Goal: Information Seeking & Learning: Learn about a topic

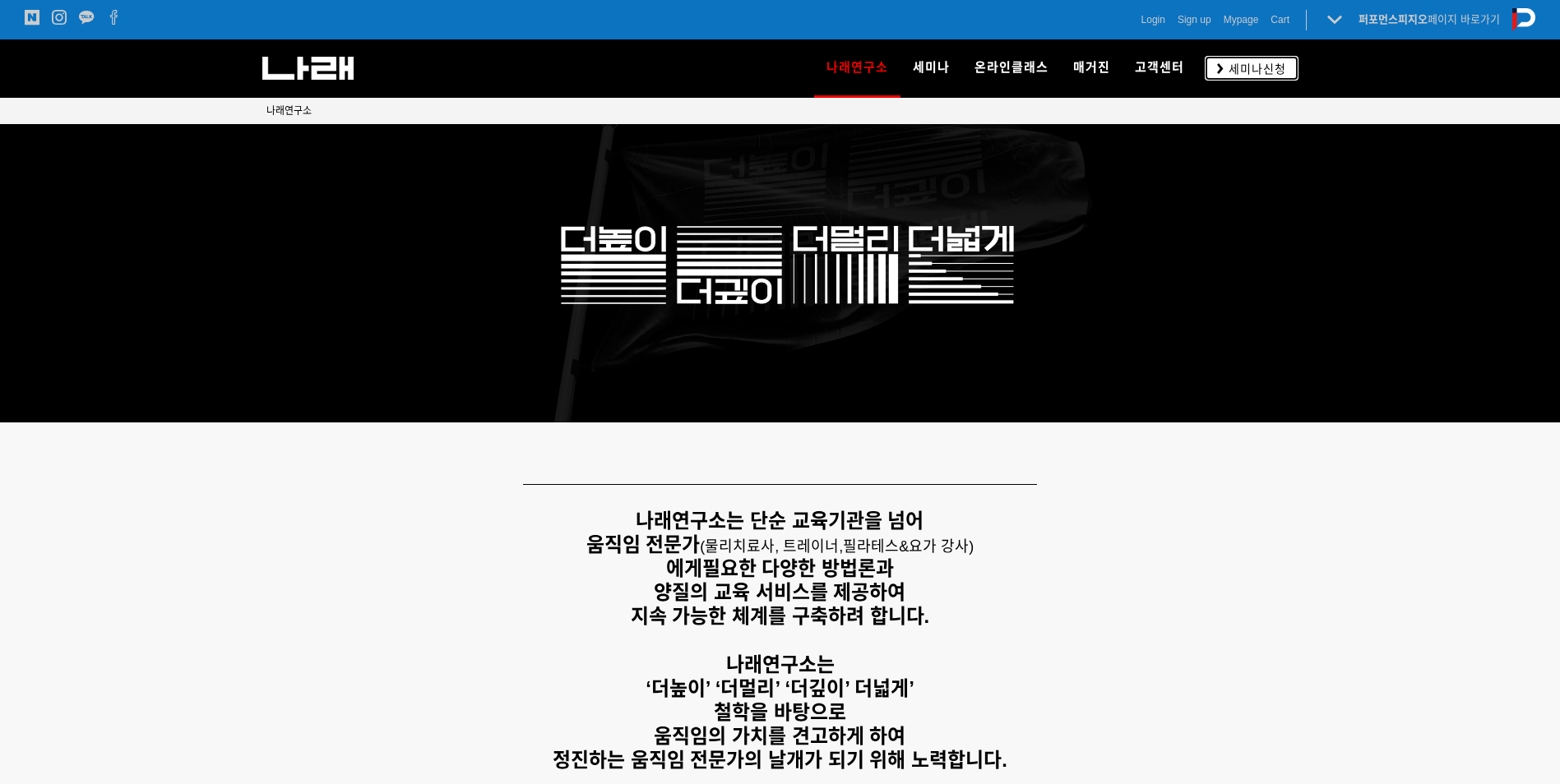
click at [1266, 59] on link "세미나신청" at bounding box center [1252, 68] width 94 height 24
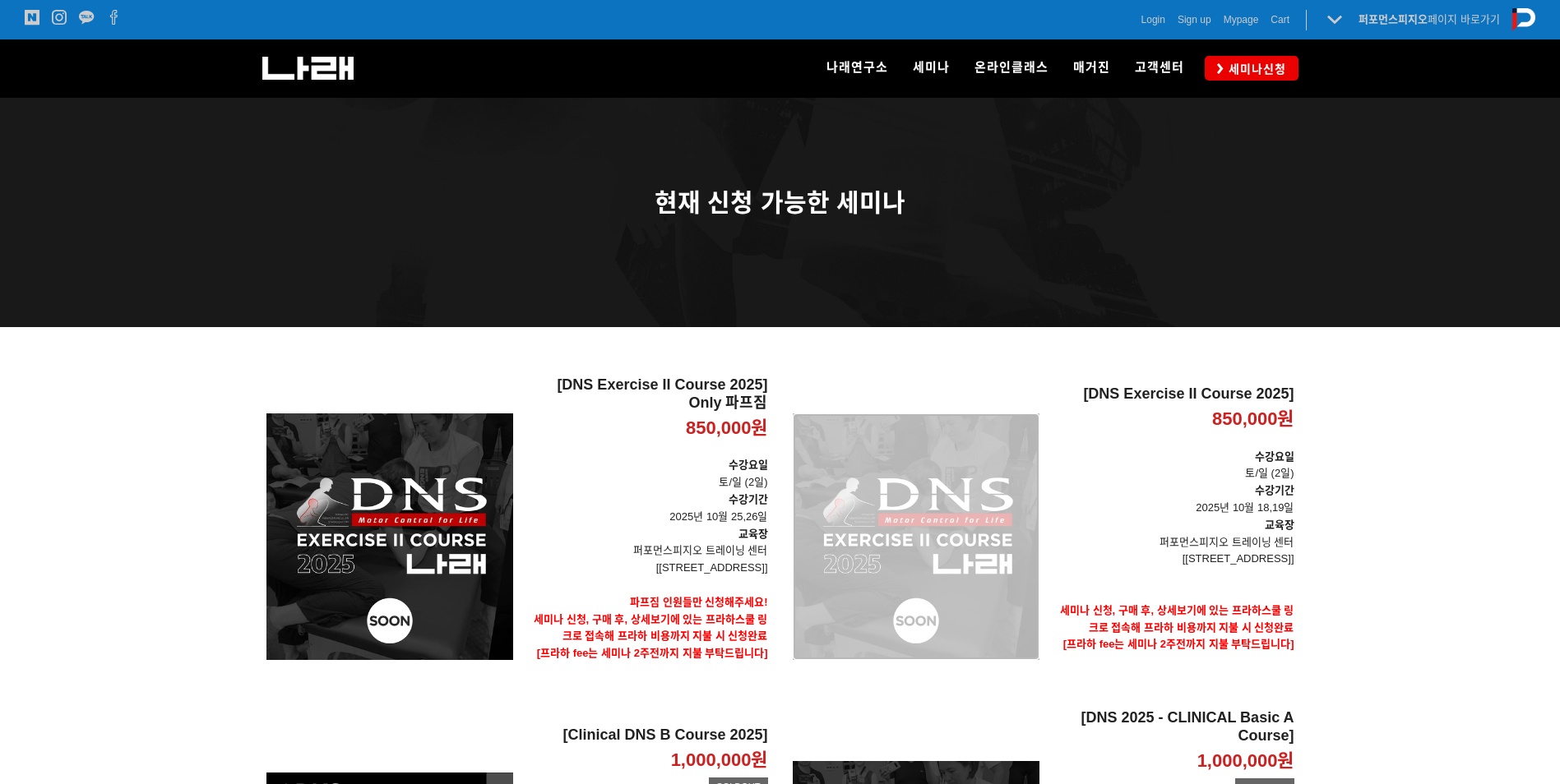
click at [899, 542] on div "[DNS Exercise II Course 2025] 850,000원 TIME SALE" at bounding box center [915, 537] width 246 height 321
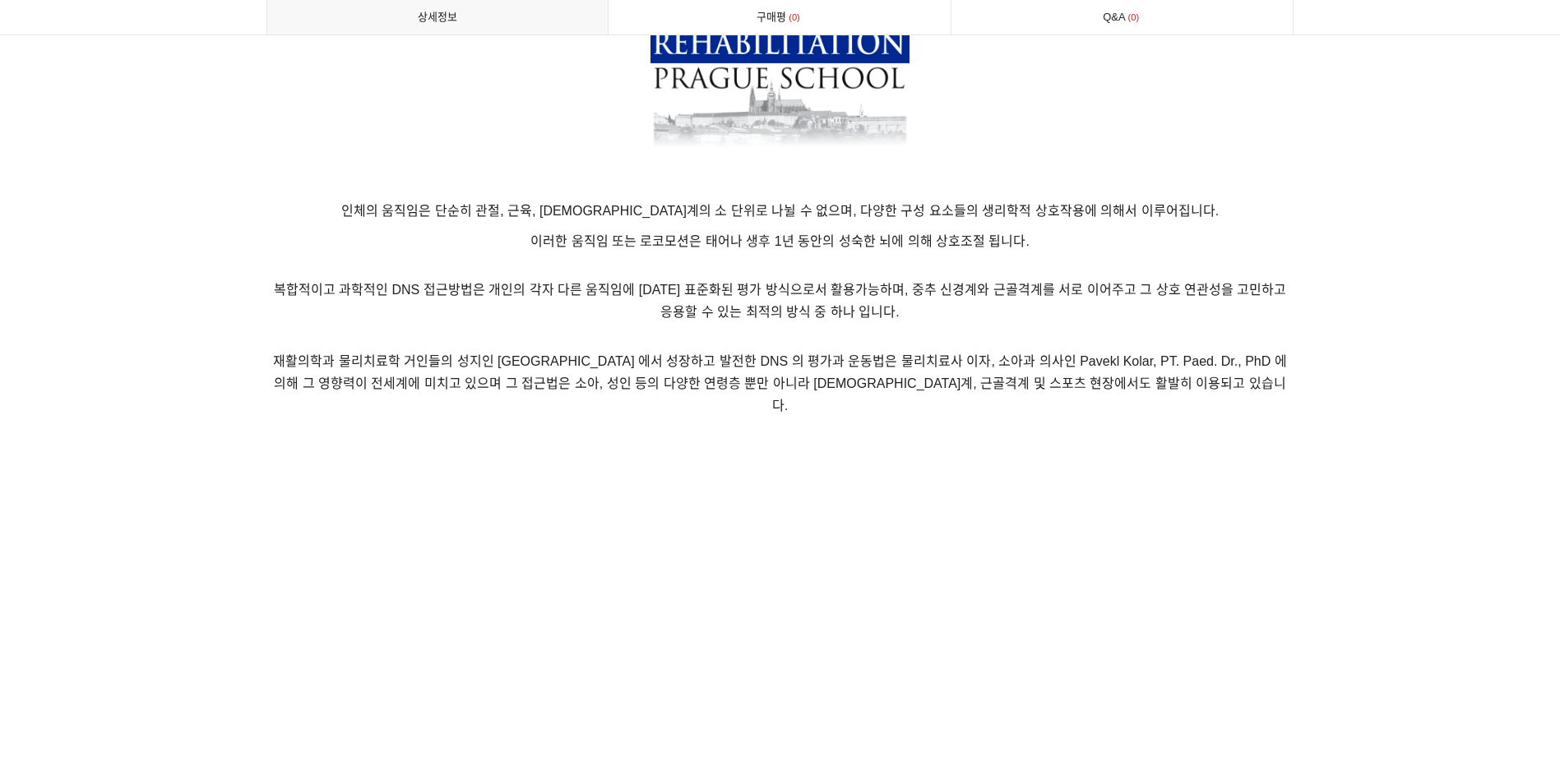
scroll to position [148, 0]
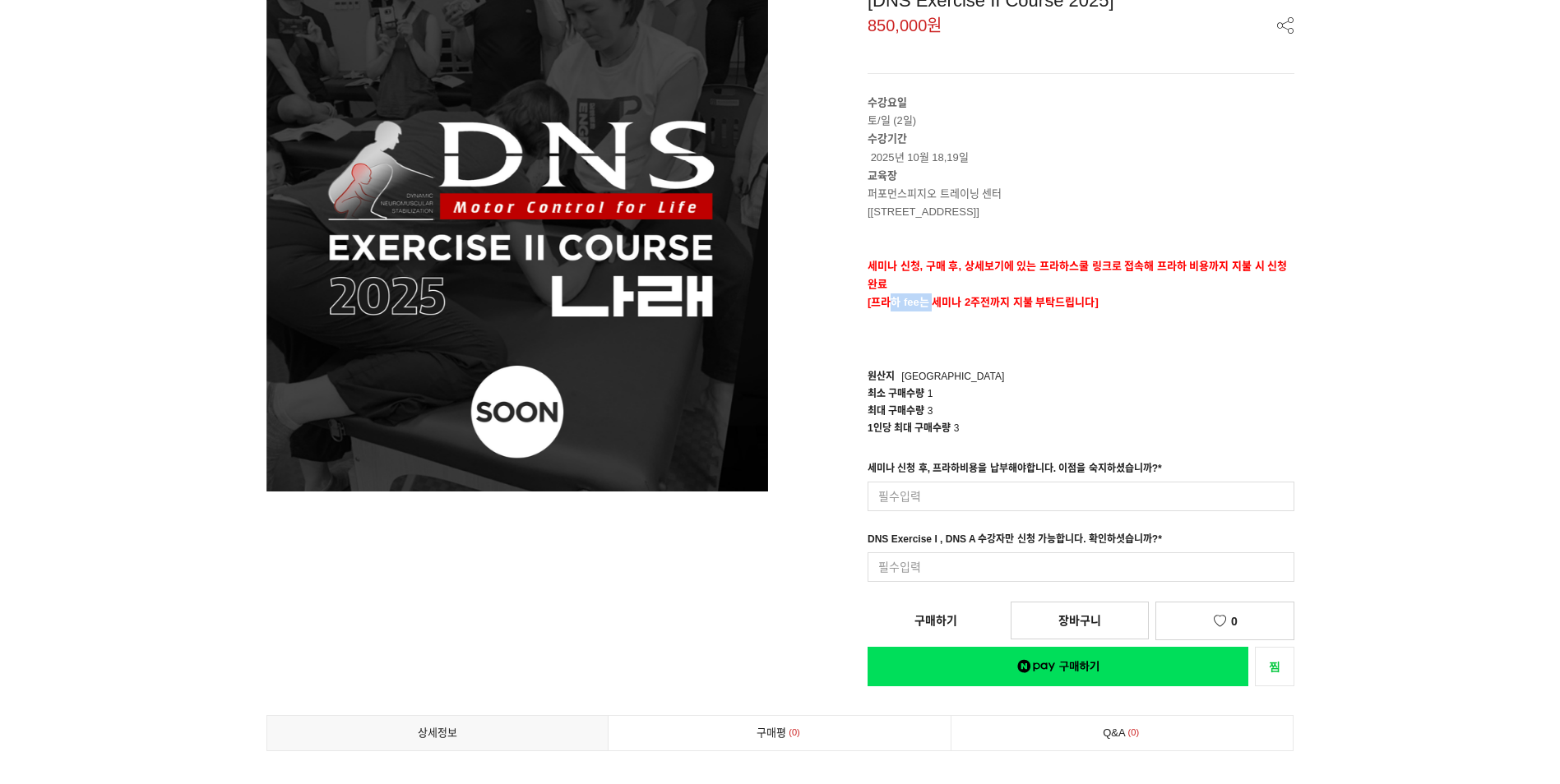
drag, startPoint x: 891, startPoint y: 307, endPoint x: 933, endPoint y: 305, distance: 42.0
click at [933, 305] on span "[프라하 fee는 세미나 2주전까지 지불 부탁드립니다]" at bounding box center [983, 302] width 231 height 12
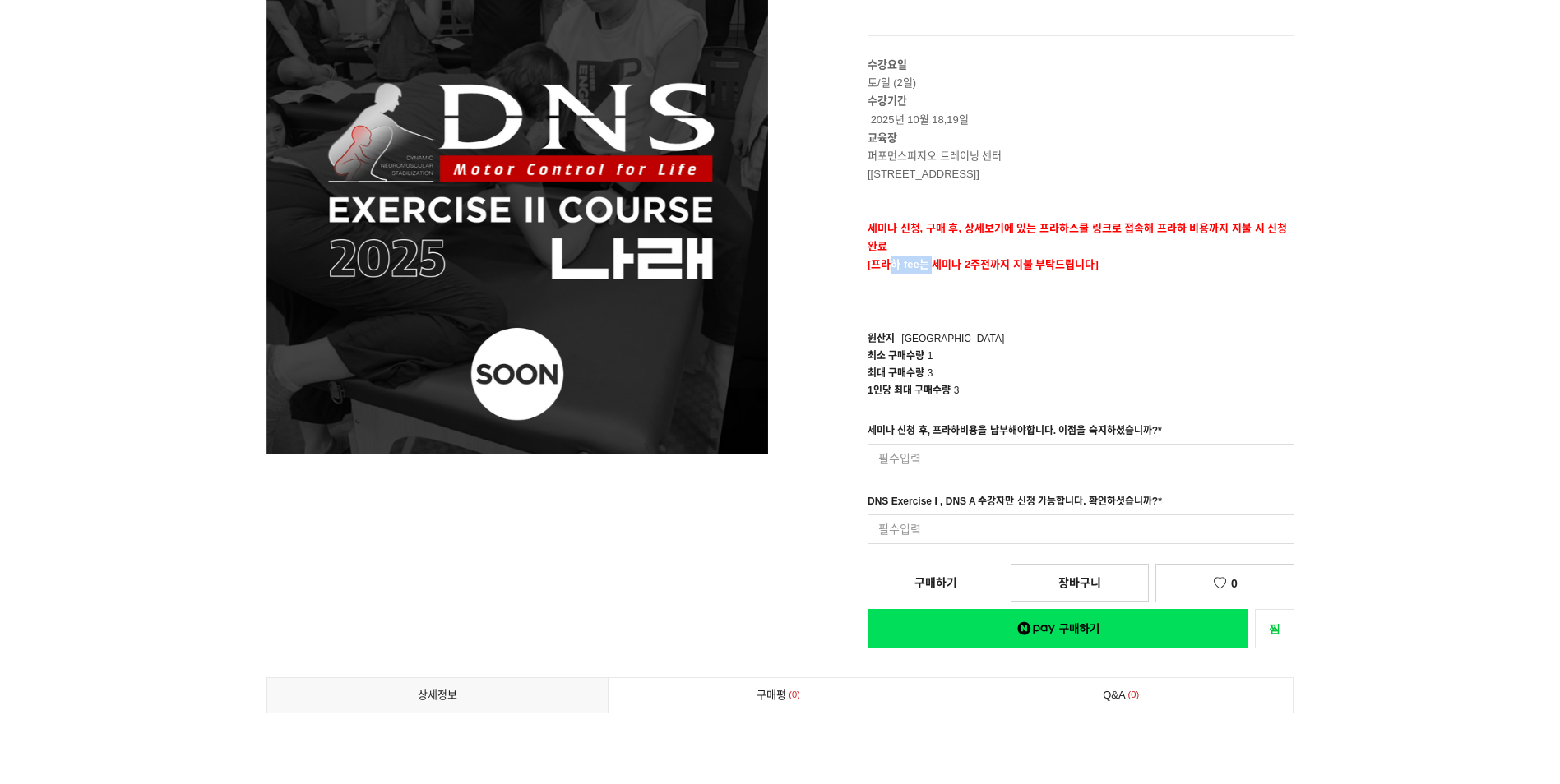
scroll to position [136, 0]
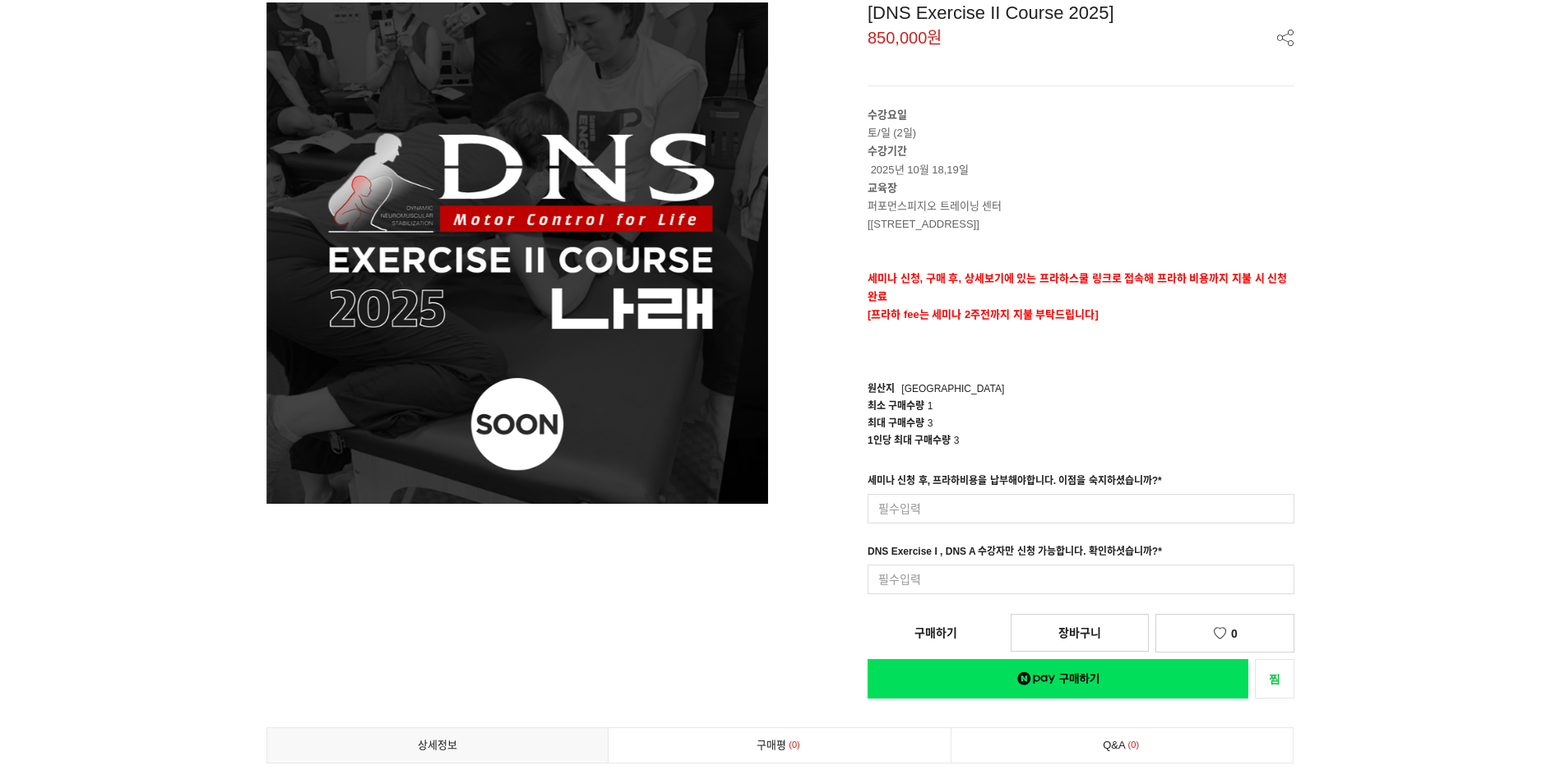
drag, startPoint x: 1014, startPoint y: 420, endPoint x: 1029, endPoint y: 415, distance: 15.8
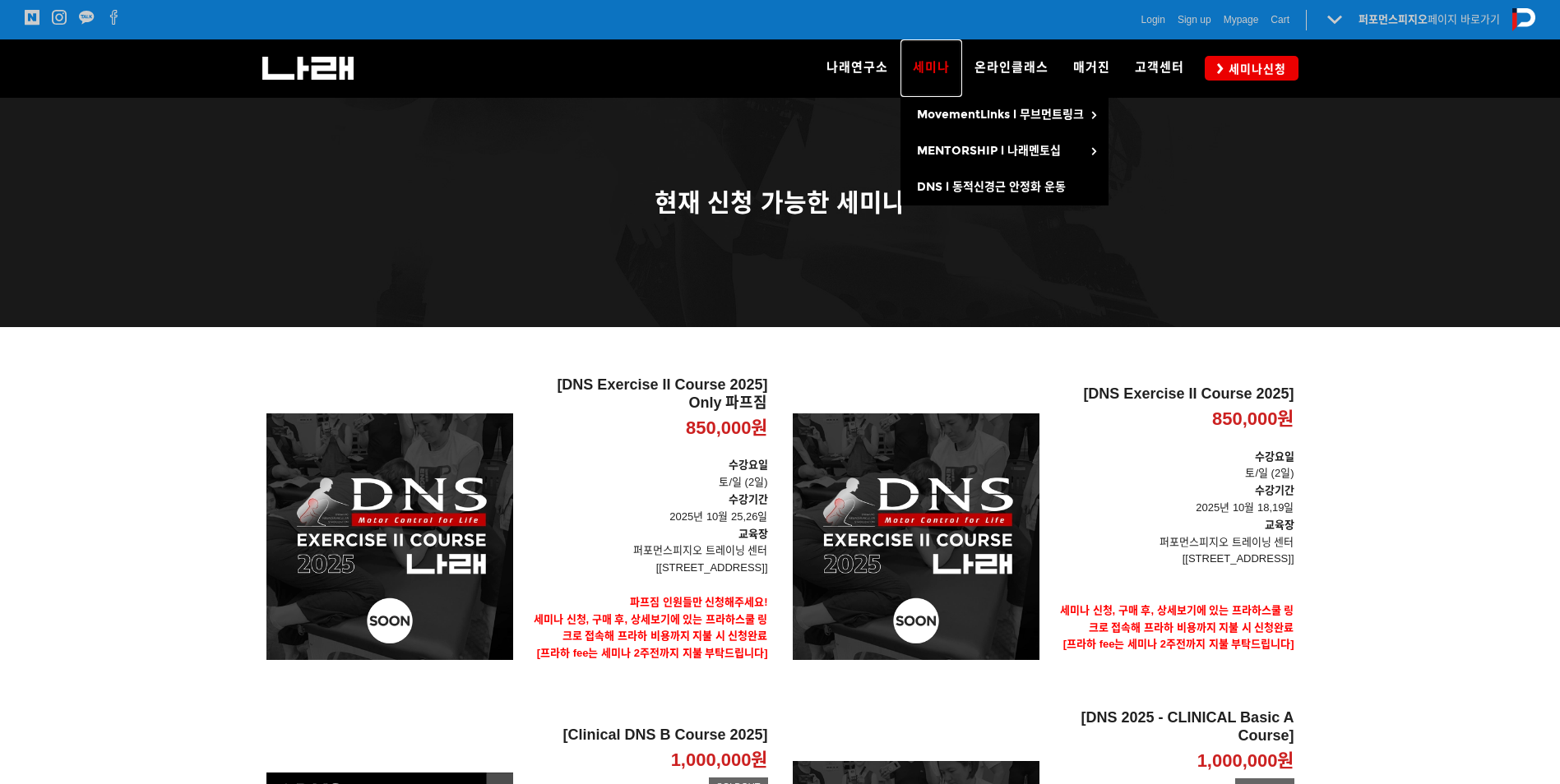
click at [931, 61] on span "세미나" at bounding box center [931, 67] width 37 height 15
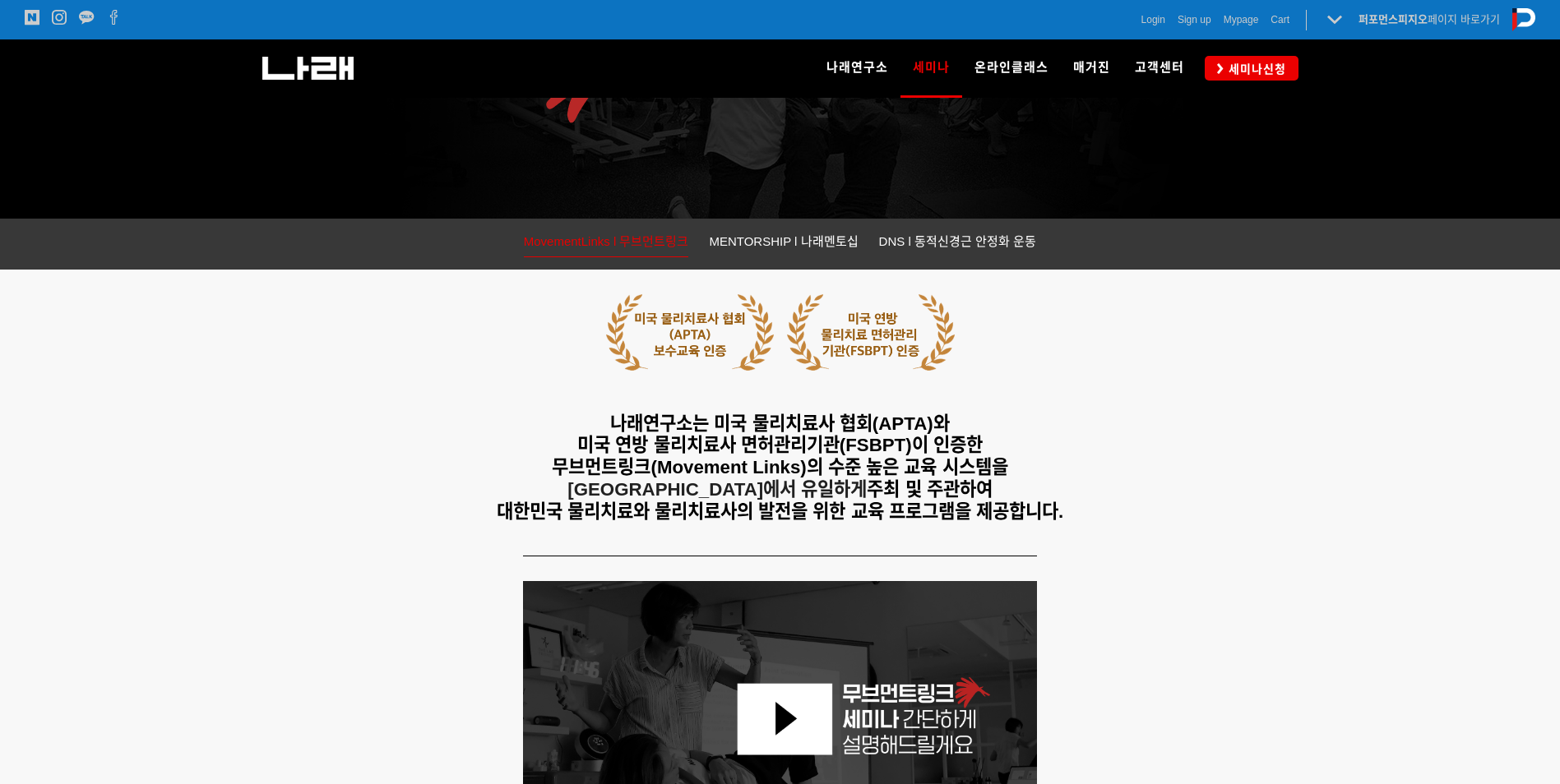
scroll to position [188, 0]
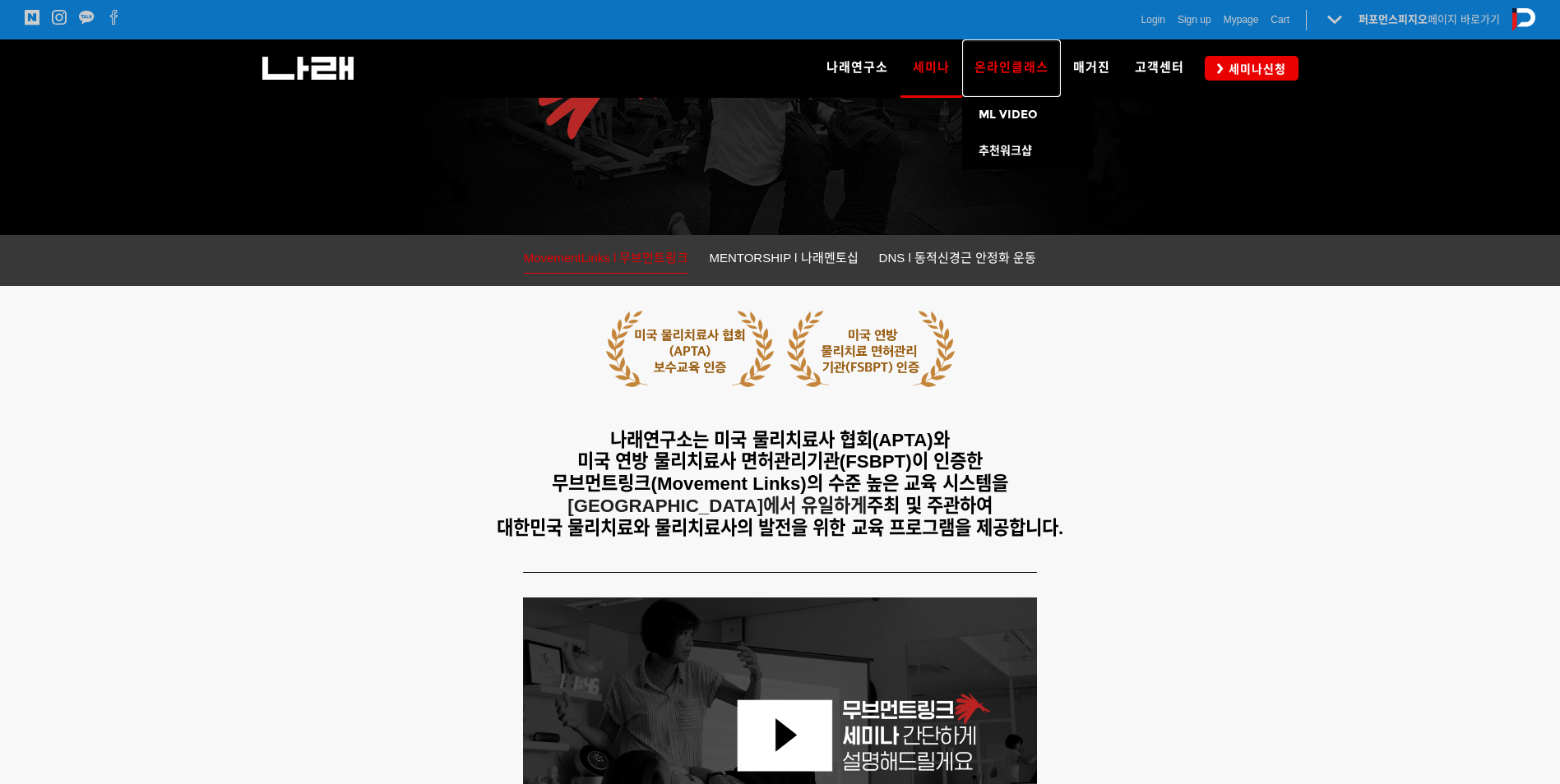
click at [1018, 47] on link "온라인클래스" at bounding box center [1011, 69] width 99 height 58
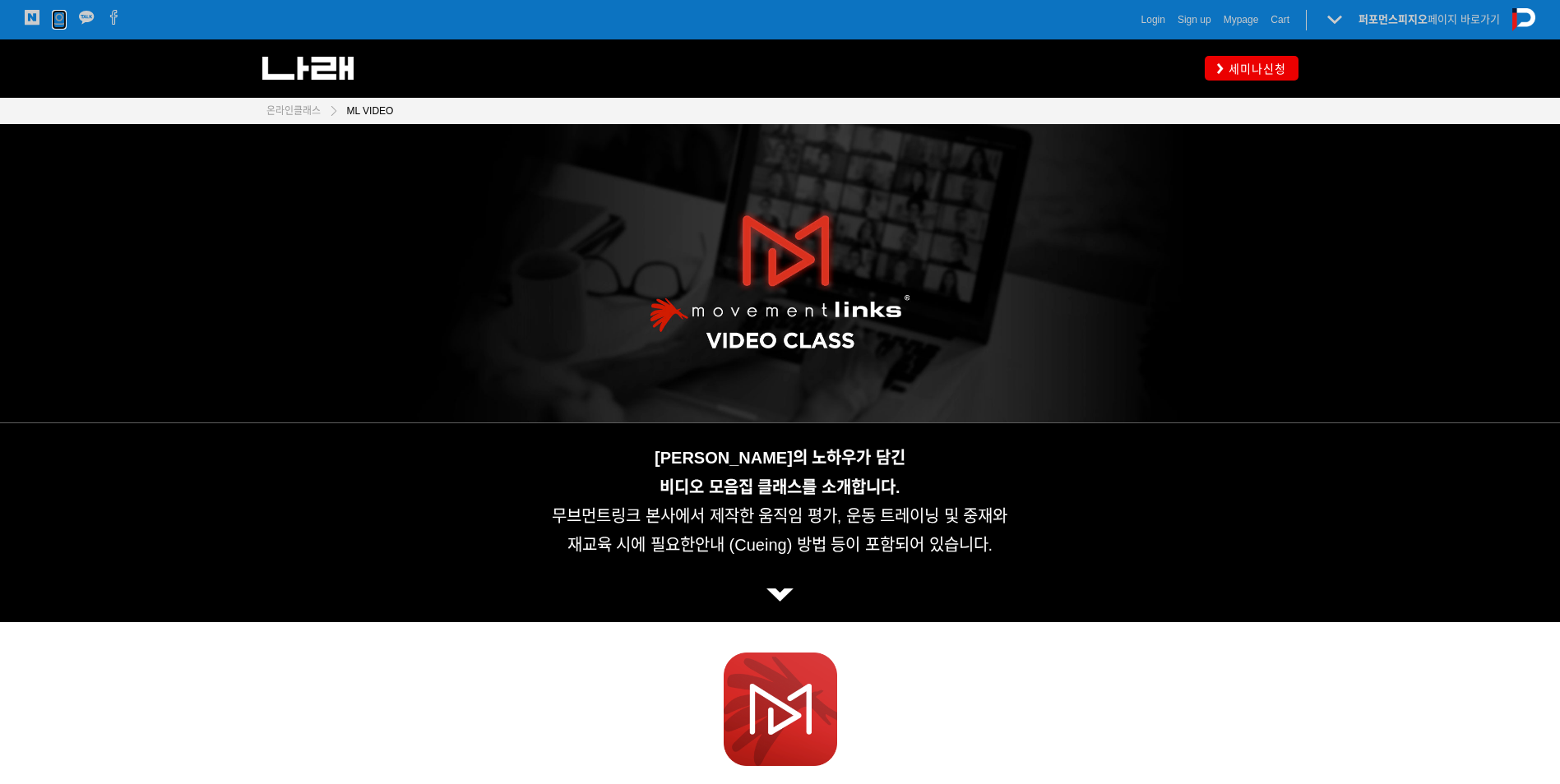
click at [54, 21] on icon at bounding box center [59, 17] width 15 height 15
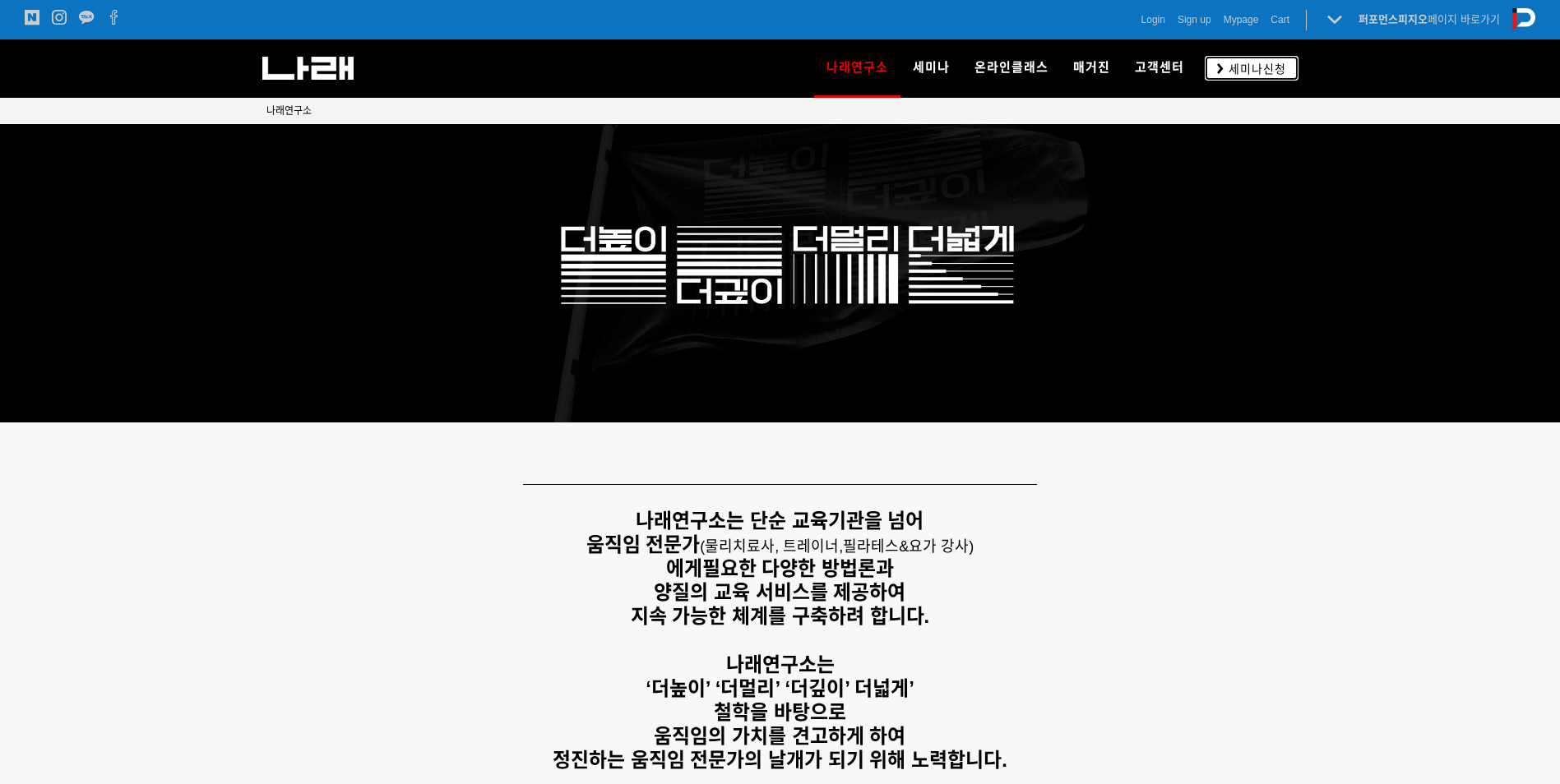
click at [1275, 65] on span "세미나신청" at bounding box center [1254, 69] width 63 height 16
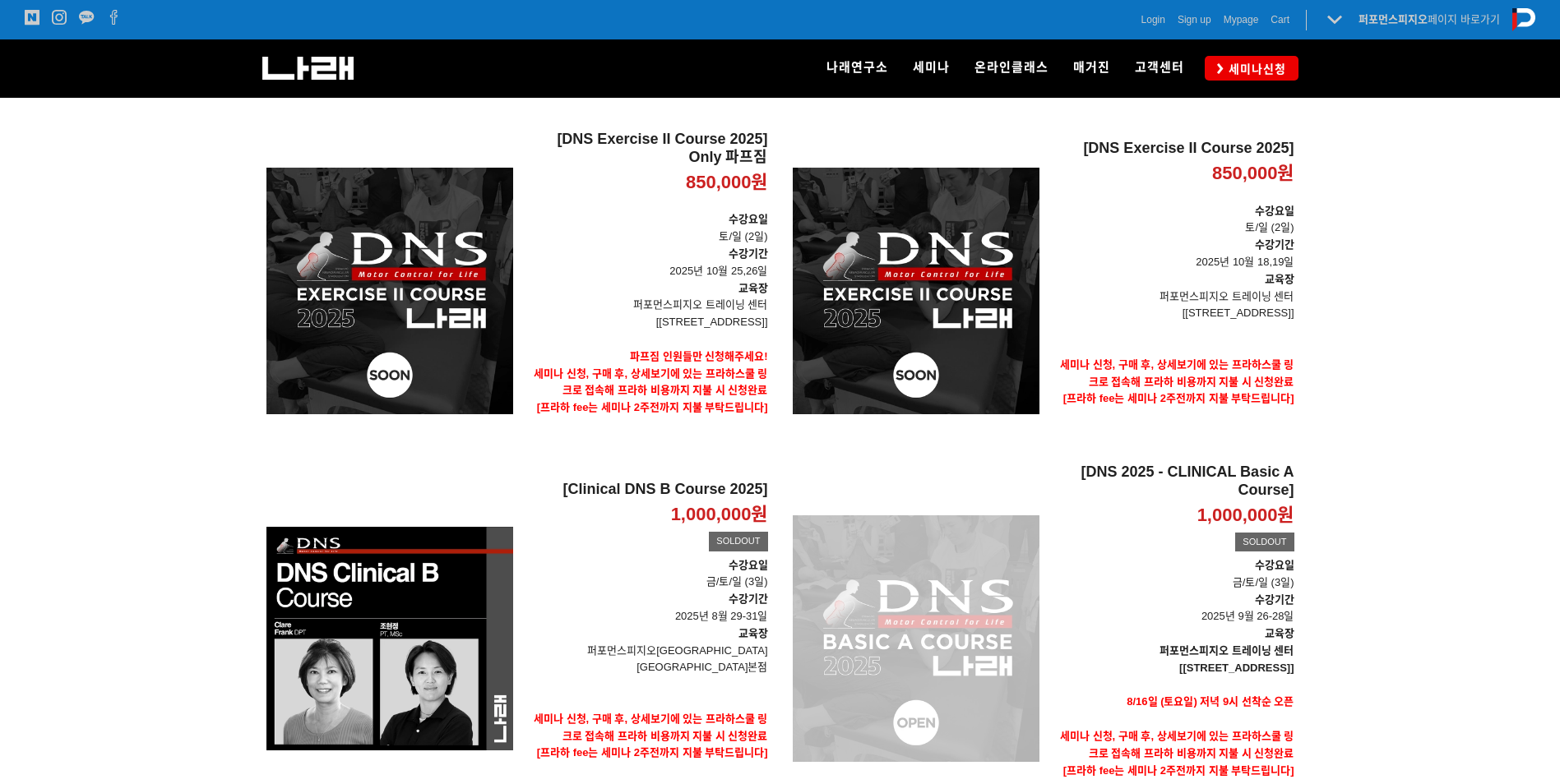
scroll to position [246, 0]
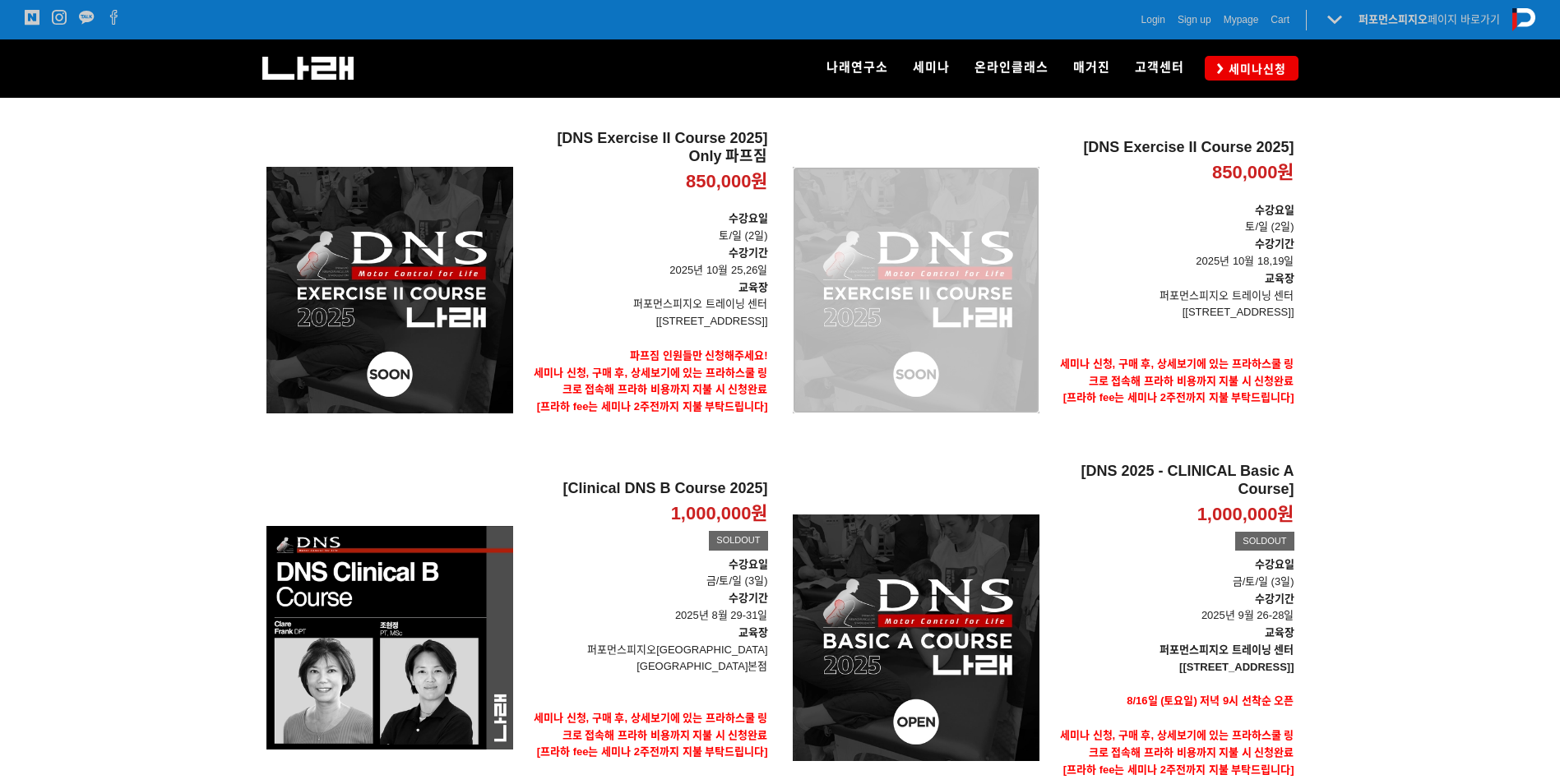
click at [983, 311] on div "[DNS Exercise II Course 2025] 850,000원 TIME SALE" at bounding box center [915, 290] width 246 height 321
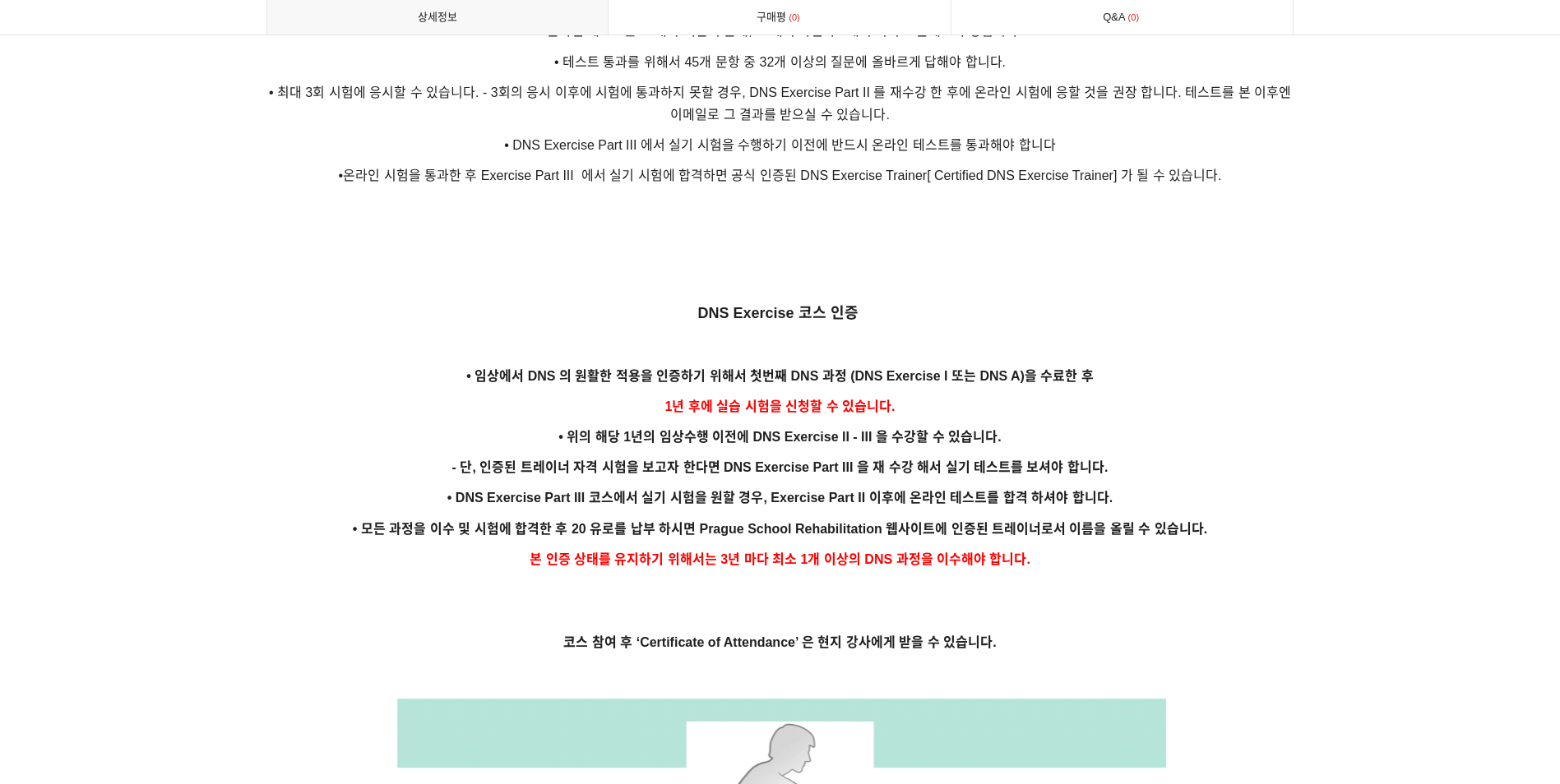
scroll to position [3016, 0]
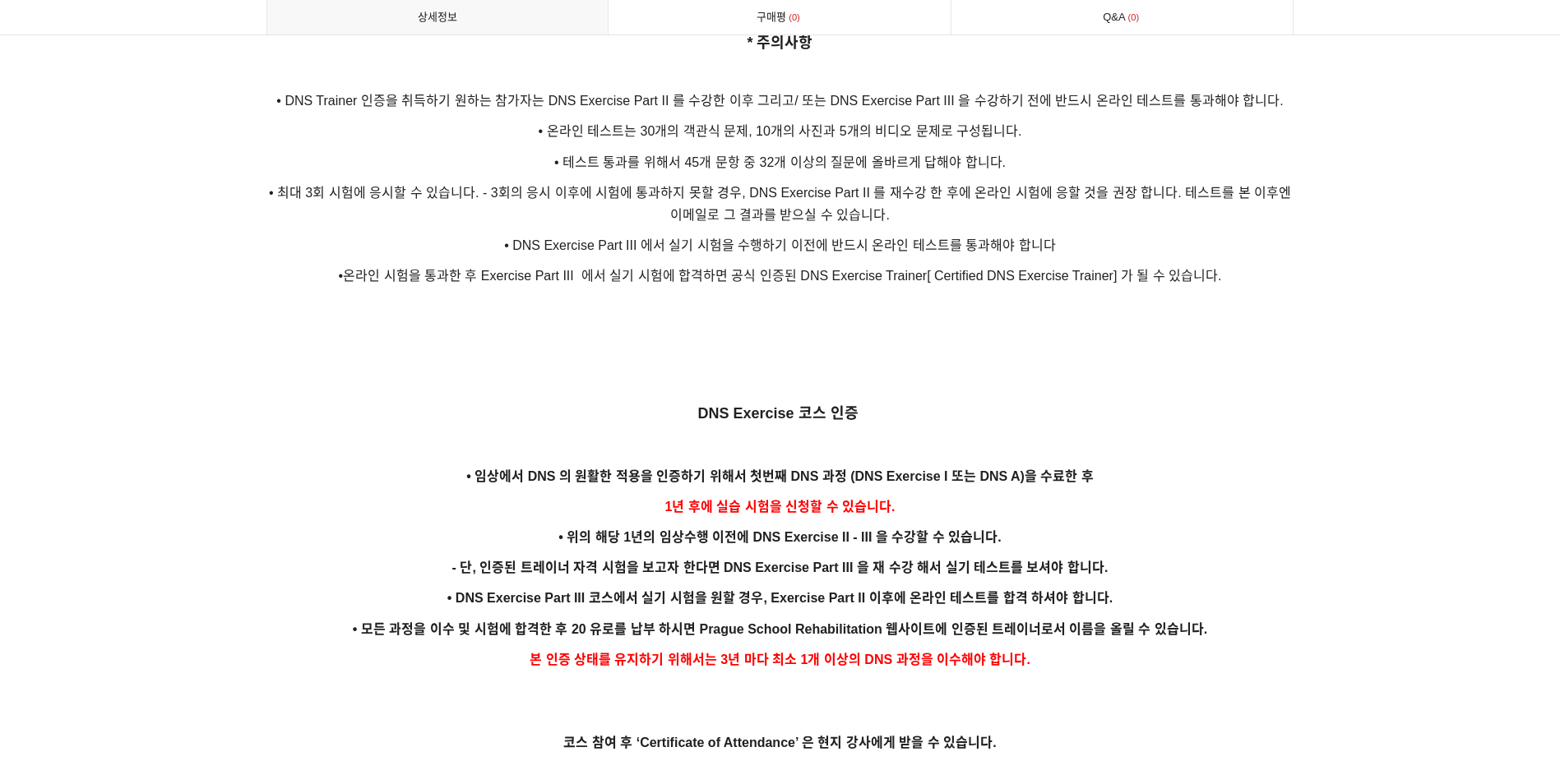
drag, startPoint x: 489, startPoint y: 542, endPoint x: 1227, endPoint y: 529, distance: 738.1
click at [858, 587] on p "• DNS Exercise Part III 코스에서 실기 시험을 원할 경우, Exercise Part II 이후에 온라인 테스트를 합격 하셔야…" at bounding box center [780, 598] width 1028 height 22
drag, startPoint x: 875, startPoint y: 513, endPoint x: 795, endPoint y: 514, distance: 80.0
click at [795, 530] on span "• 위의 해당 1년의 임상수행 이전에 DNS Exercise II - III 을 수강할 수 있습니다." at bounding box center [780, 537] width 443 height 14
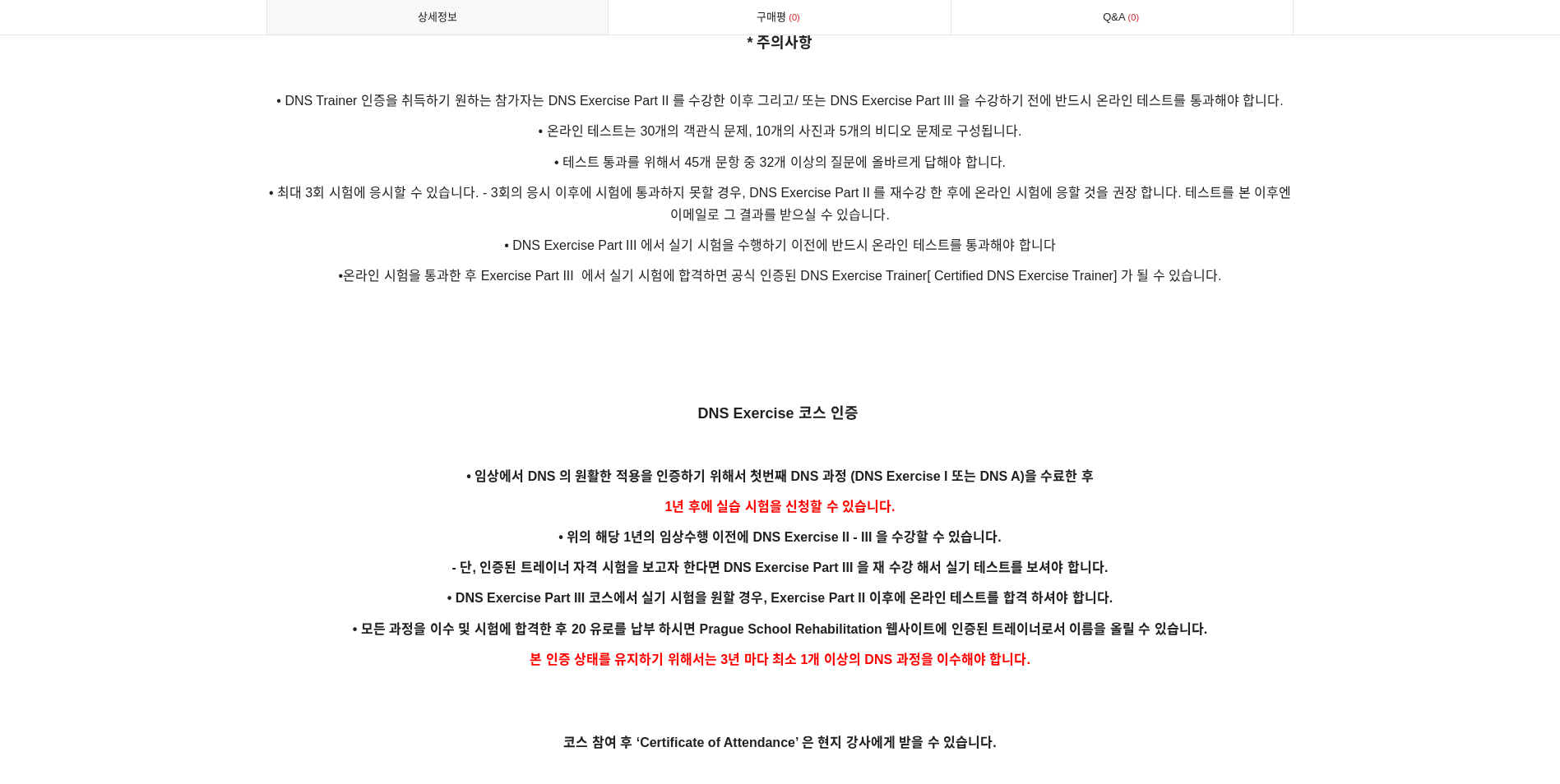
drag, startPoint x: 795, startPoint y: 514, endPoint x: 847, endPoint y: 565, distance: 72.8
click at [847, 587] on p "• DNS Exercise Part III 코스에서 실기 시험을 원할 경우, Exercise Part II 이후에 온라인 테스트를 합격 하셔야…" at bounding box center [780, 598] width 1028 height 22
drag, startPoint x: 765, startPoint y: 550, endPoint x: 913, endPoint y: 554, distance: 148.1
click at [914, 556] on p "- 단, 인증된 트레이너 자격 시험을 보고자 한다면 DNS Exercise Part III 을 재 수강 해서 실기 테스트를 보셔야 합니다." at bounding box center [780, 567] width 1028 height 22
drag, startPoint x: 913, startPoint y: 554, endPoint x: 1238, endPoint y: 556, distance: 325.0
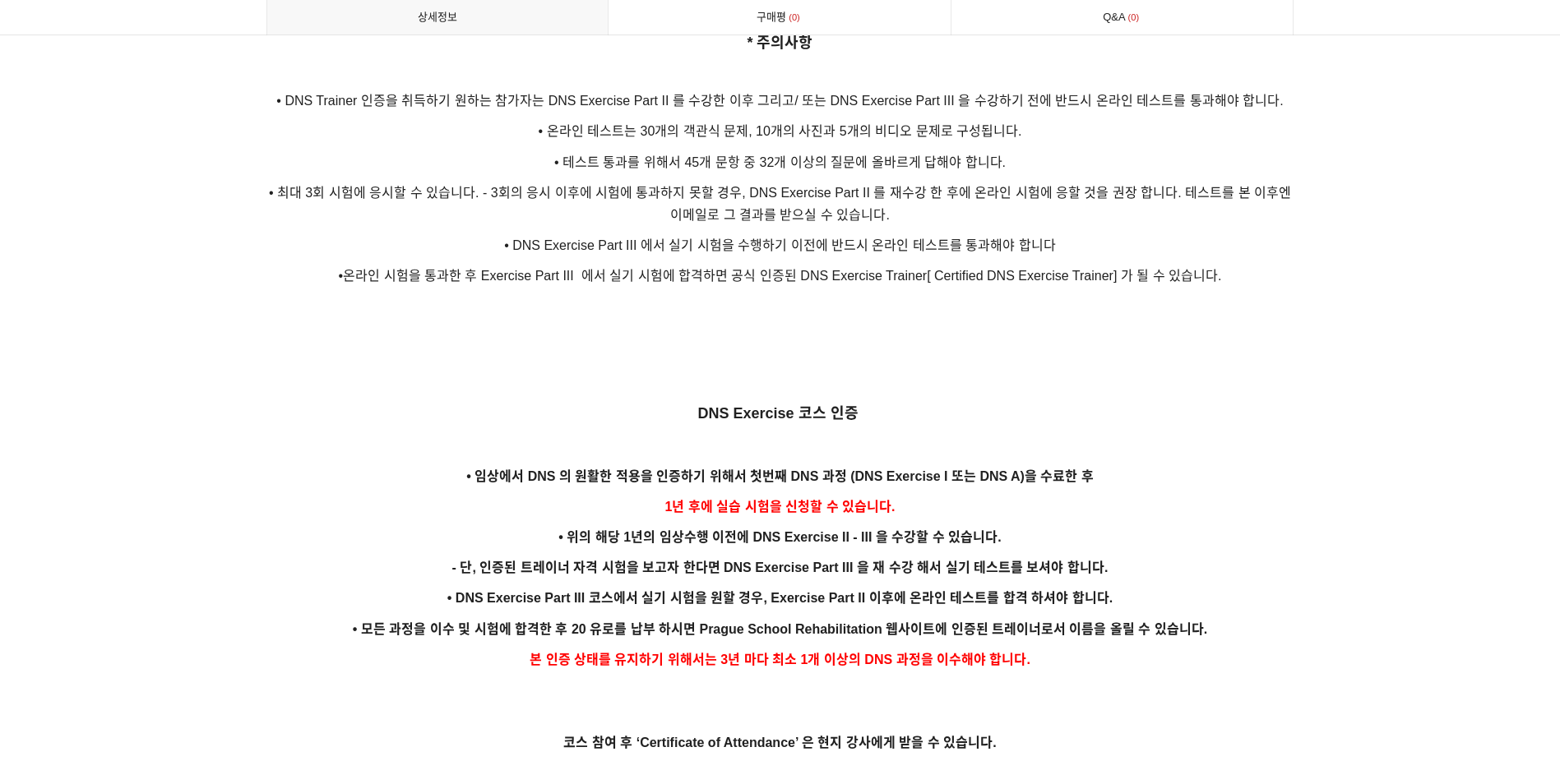
click at [1239, 556] on p "- 단, 인증된 트레이너 자격 시험을 보고자 한다면 DNS Exercise Part III 을 재 수강 해서 실기 테스트를 보셔야 합니다." at bounding box center [780, 567] width 1028 height 22
drag, startPoint x: 629, startPoint y: 509, endPoint x: 1083, endPoint y: 478, distance: 455.1
click at [1075, 465] on p "• 임상에서 DNS 의 원활한 적용을 인증하기 위해서 첫번째 DNS 과정 (DNS Exercise I 또는 DNS A)을 수료한 후" at bounding box center [780, 476] width 1028 height 22
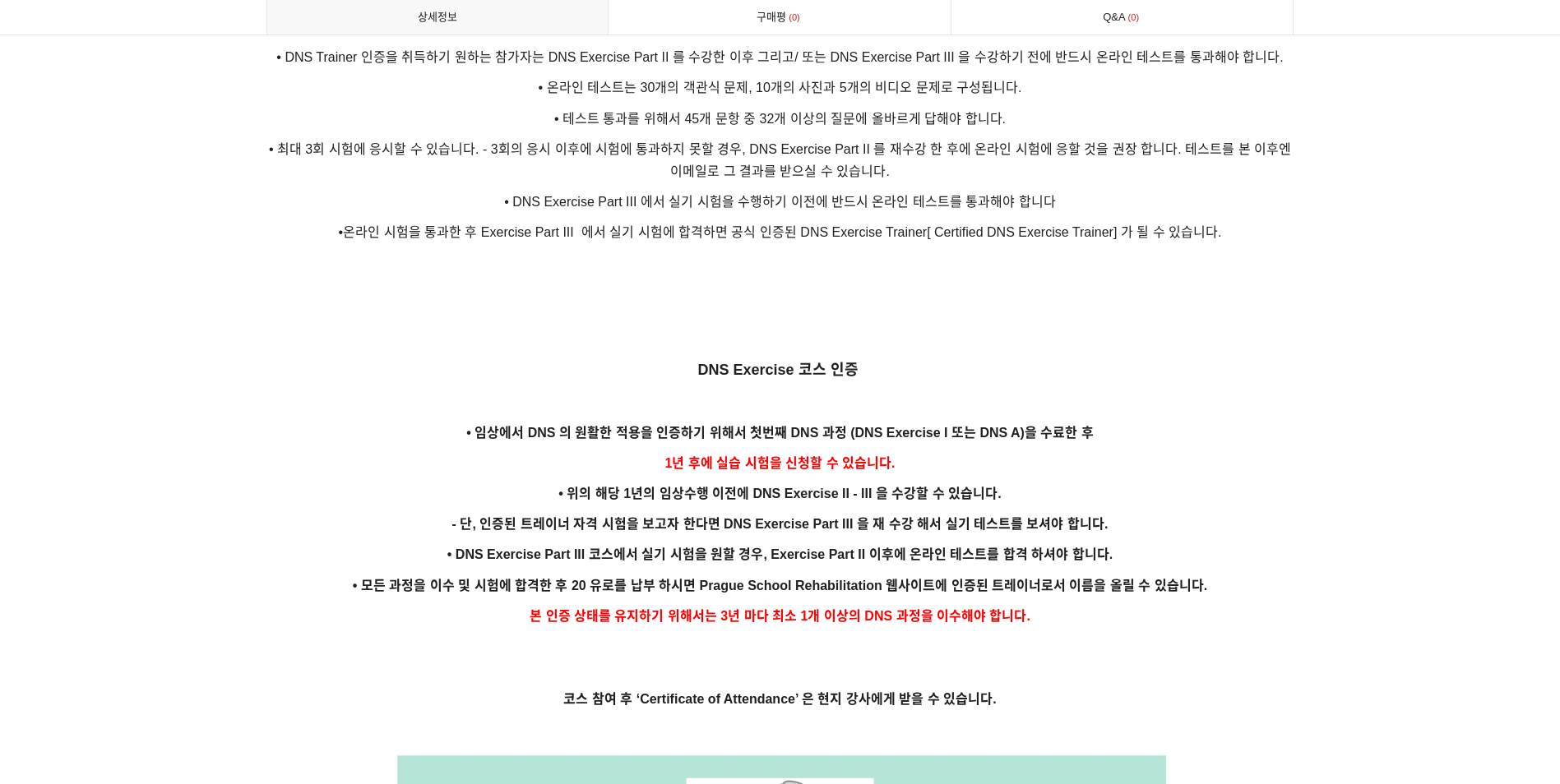
scroll to position [3099, 0]
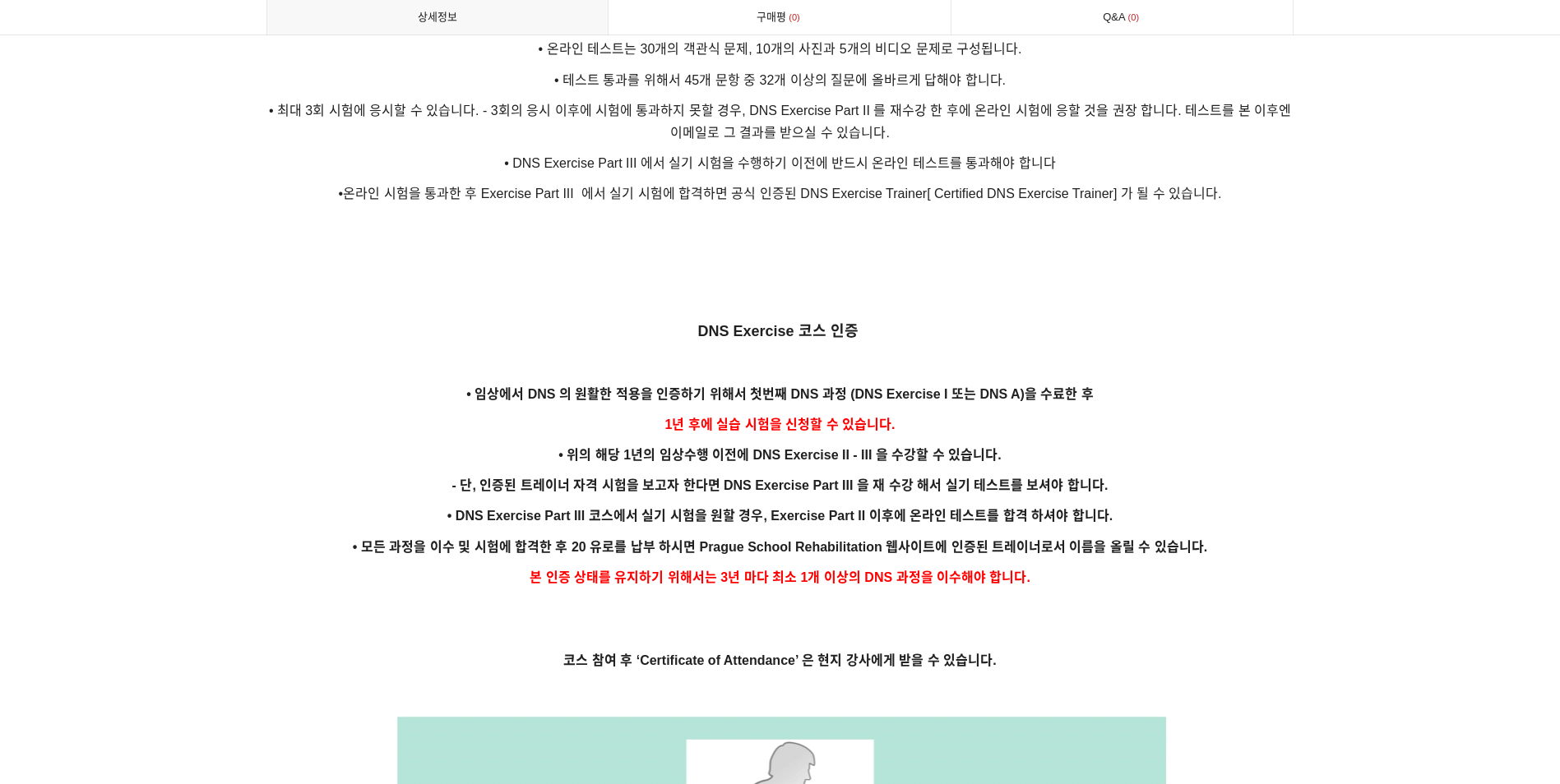
drag, startPoint x: 558, startPoint y: 428, endPoint x: 1037, endPoint y: 439, distance: 479.1
click at [1037, 443] on p "• 위의 해당 1년의 임상수행 이전에 DNS Exercise II - III 을 수강할 수 있습니다." at bounding box center [780, 454] width 1028 height 22
drag, startPoint x: 1121, startPoint y: 322, endPoint x: 1174, endPoint y: 428, distance: 118.5
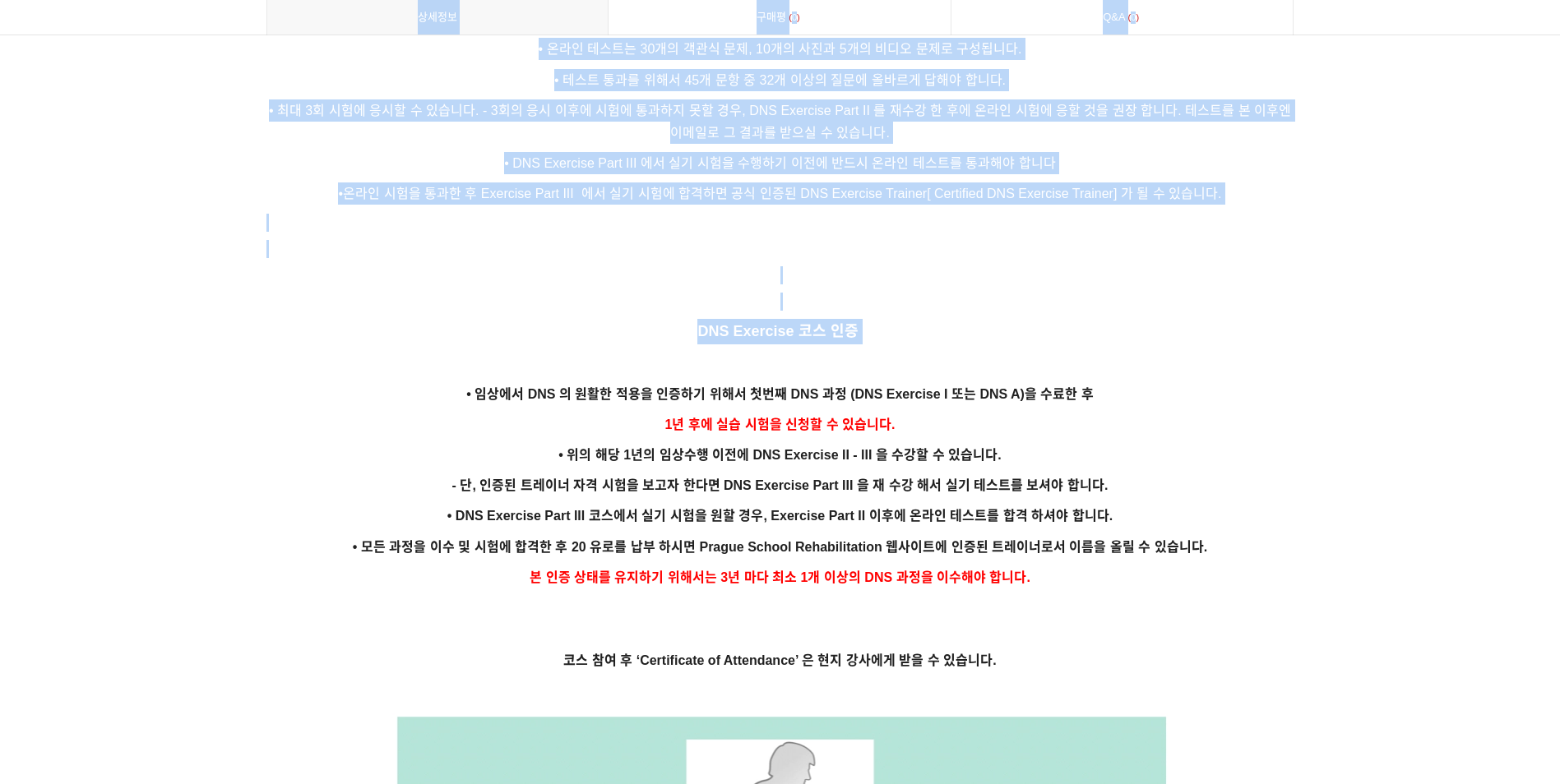
drag, startPoint x: 1247, startPoint y: 303, endPoint x: 1368, endPoint y: 263, distance: 127.4
drag, startPoint x: 1368, startPoint y: 263, endPoint x: 1406, endPoint y: 394, distance: 136.4
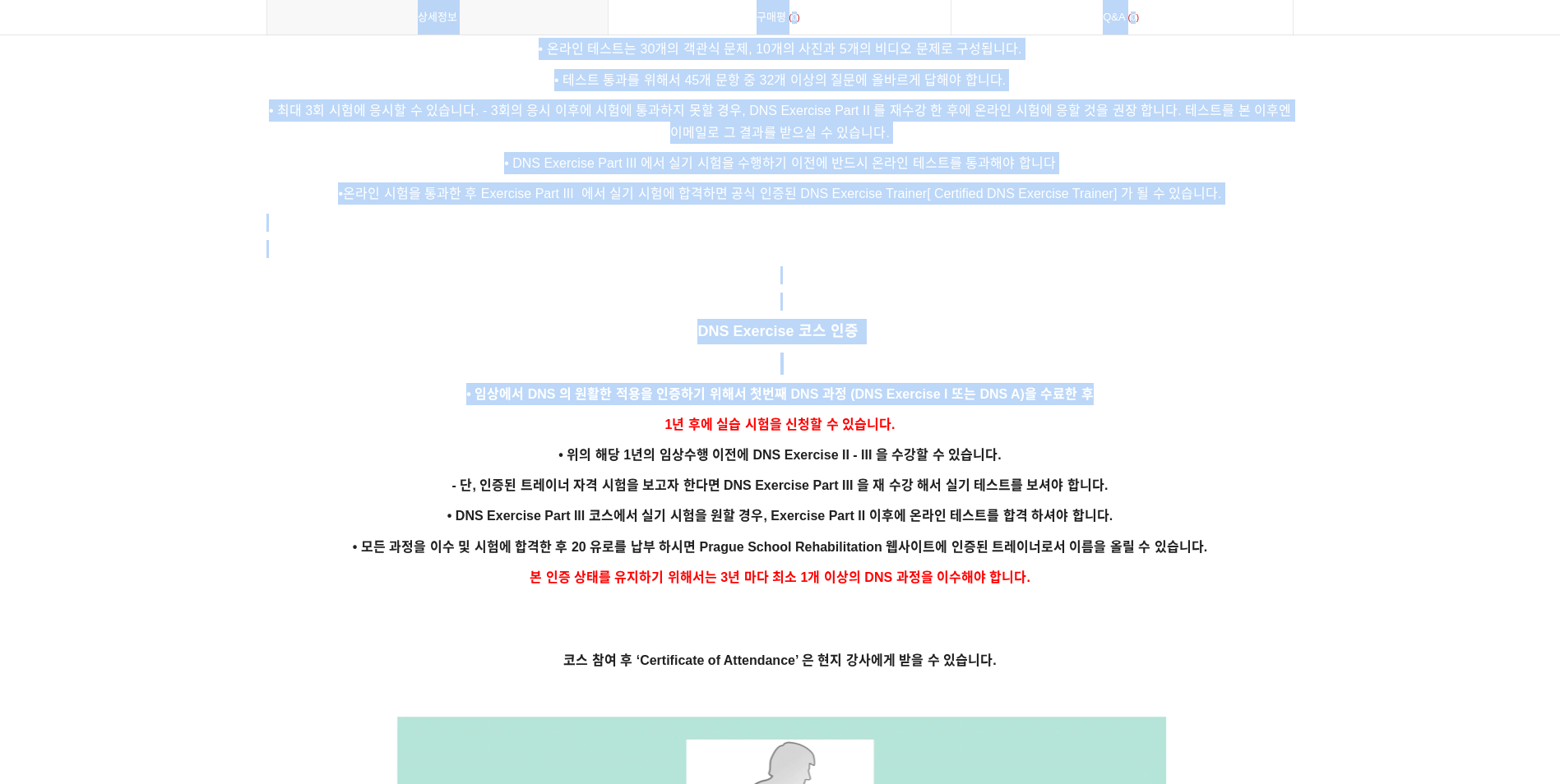
drag, startPoint x: 1241, startPoint y: 376, endPoint x: 1309, endPoint y: 415, distance: 78.4
drag, startPoint x: 1309, startPoint y: 415, endPoint x: 1364, endPoint y: 457, distance: 69.2
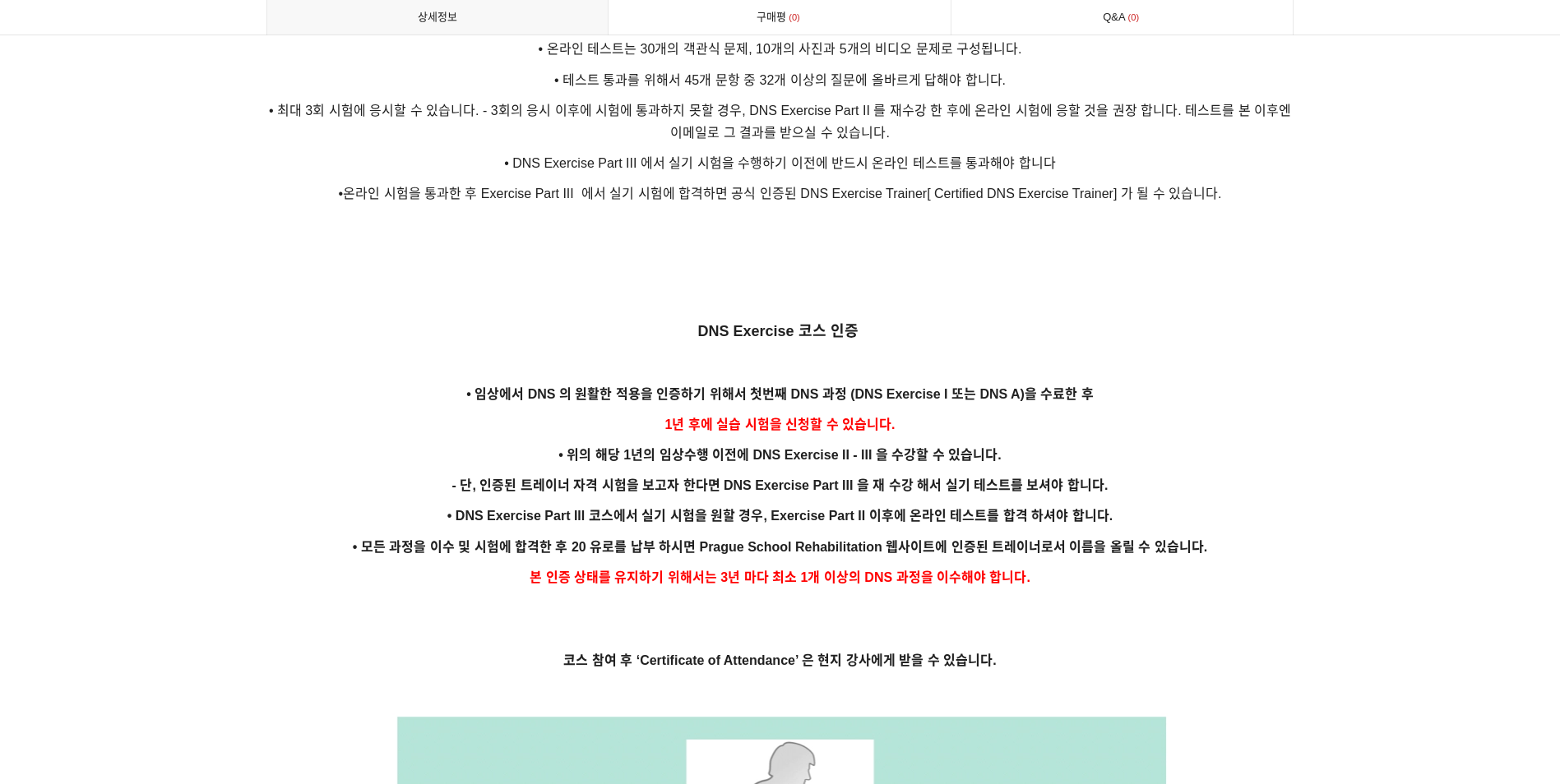
drag, startPoint x: 564, startPoint y: 434, endPoint x: 1003, endPoint y: 415, distance: 439.4
drag, startPoint x: 1178, startPoint y: 413, endPoint x: 1160, endPoint y: 420, distance: 19.3
click at [1180, 413] on p "1년 후에 실습 시험을 신청할 수 있습니다." at bounding box center [780, 424] width 1028 height 22
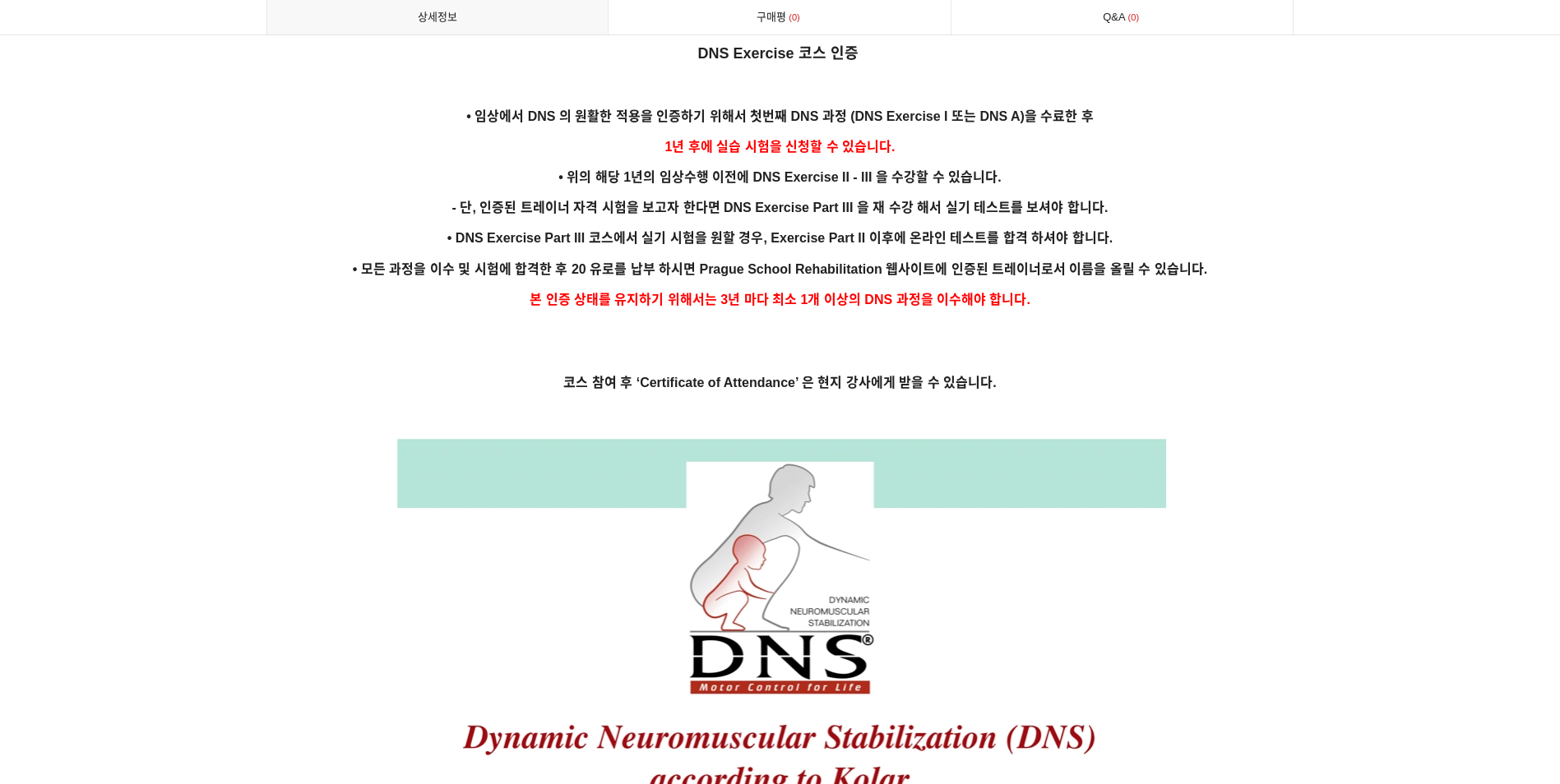
scroll to position [3251, 0]
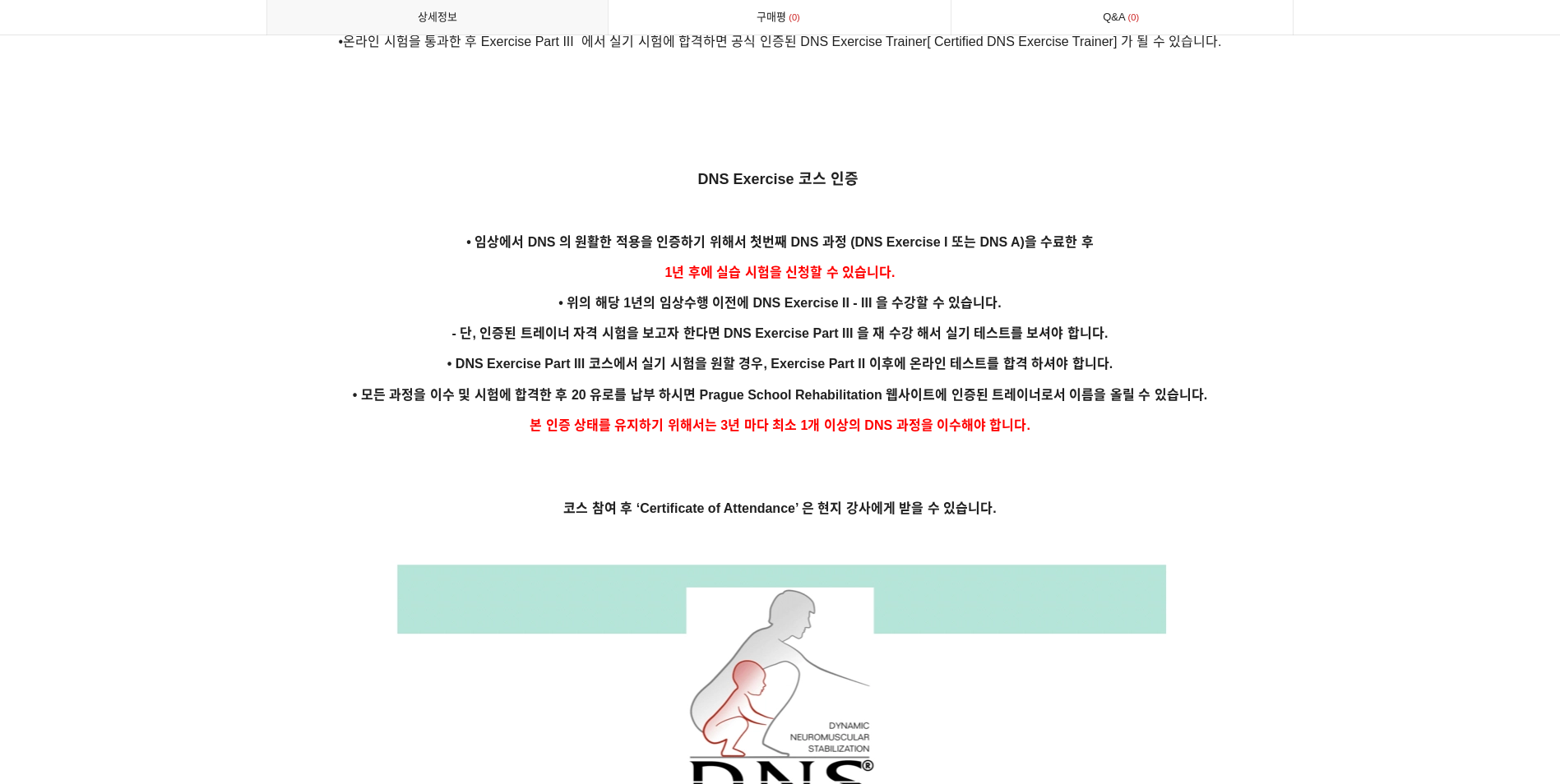
drag, startPoint x: 1388, startPoint y: 350, endPoint x: 1337, endPoint y: 301, distance: 70.7
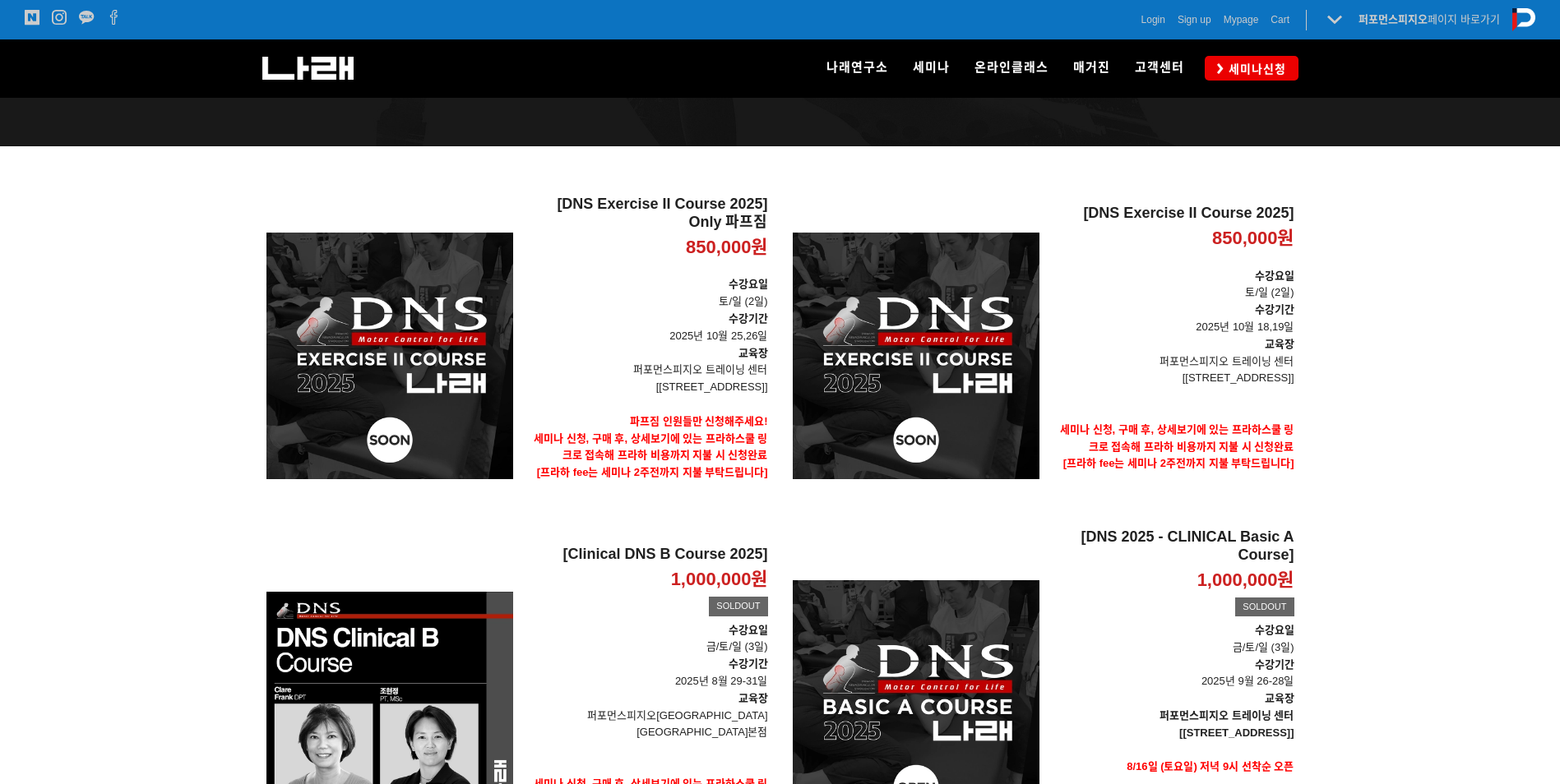
scroll to position [180, 0]
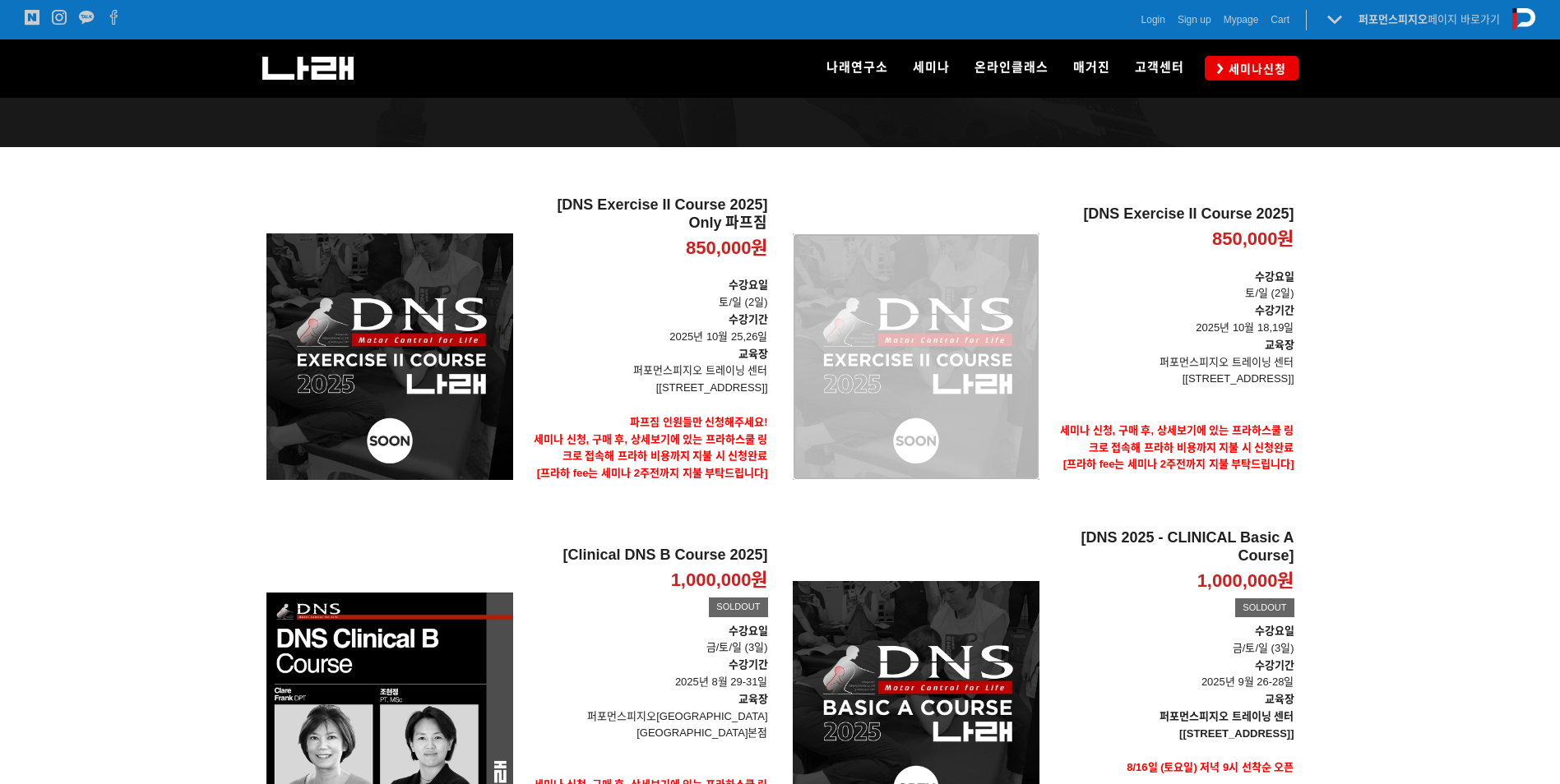
drag, startPoint x: 955, startPoint y: 338, endPoint x: 964, endPoint y: 333, distance: 10.3
click at [955, 337] on div "[DNS Exercise II Course 2025] 850,000원 TIME SALE" at bounding box center [915, 357] width 246 height 321
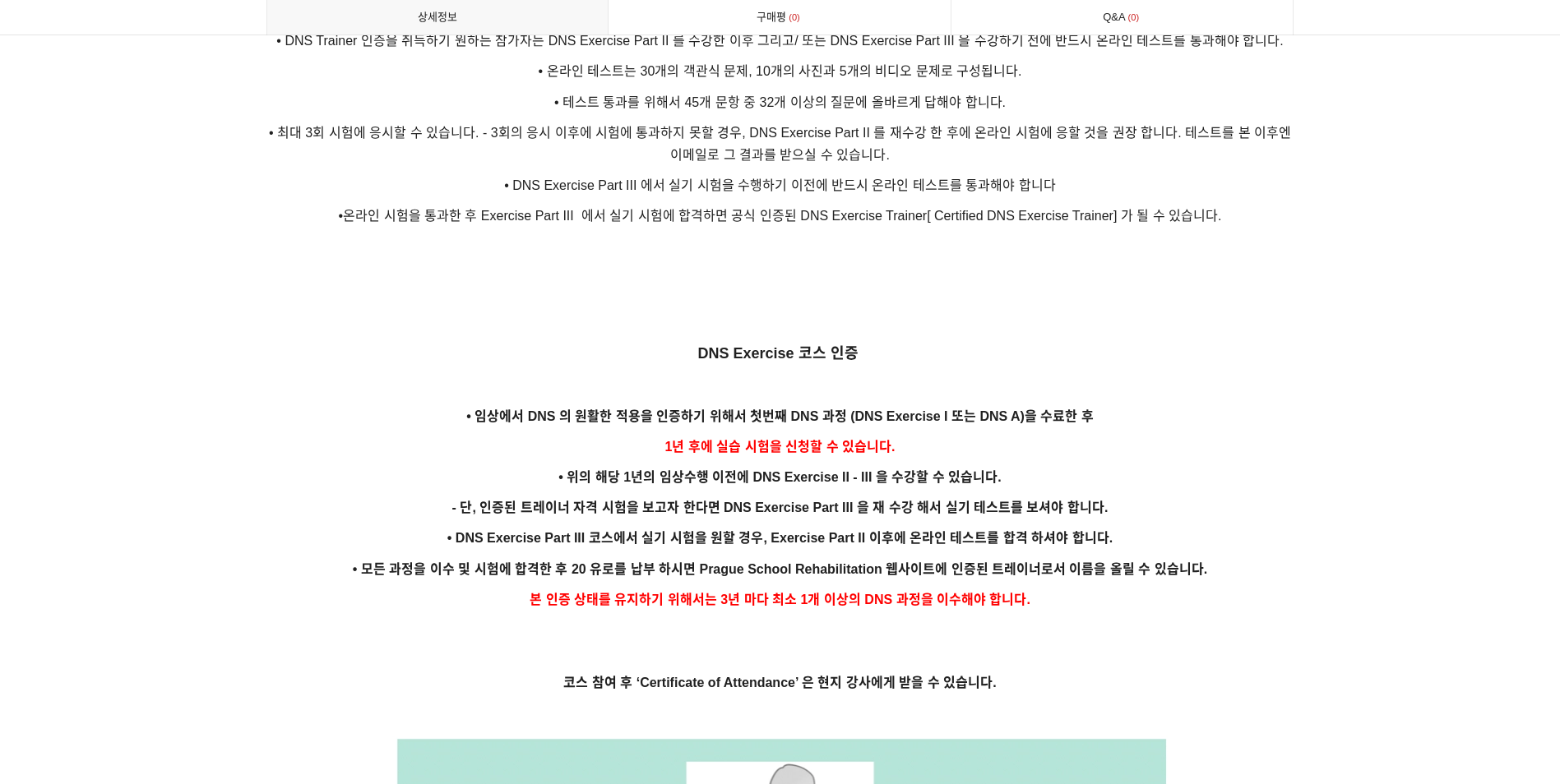
scroll to position [3123, 0]
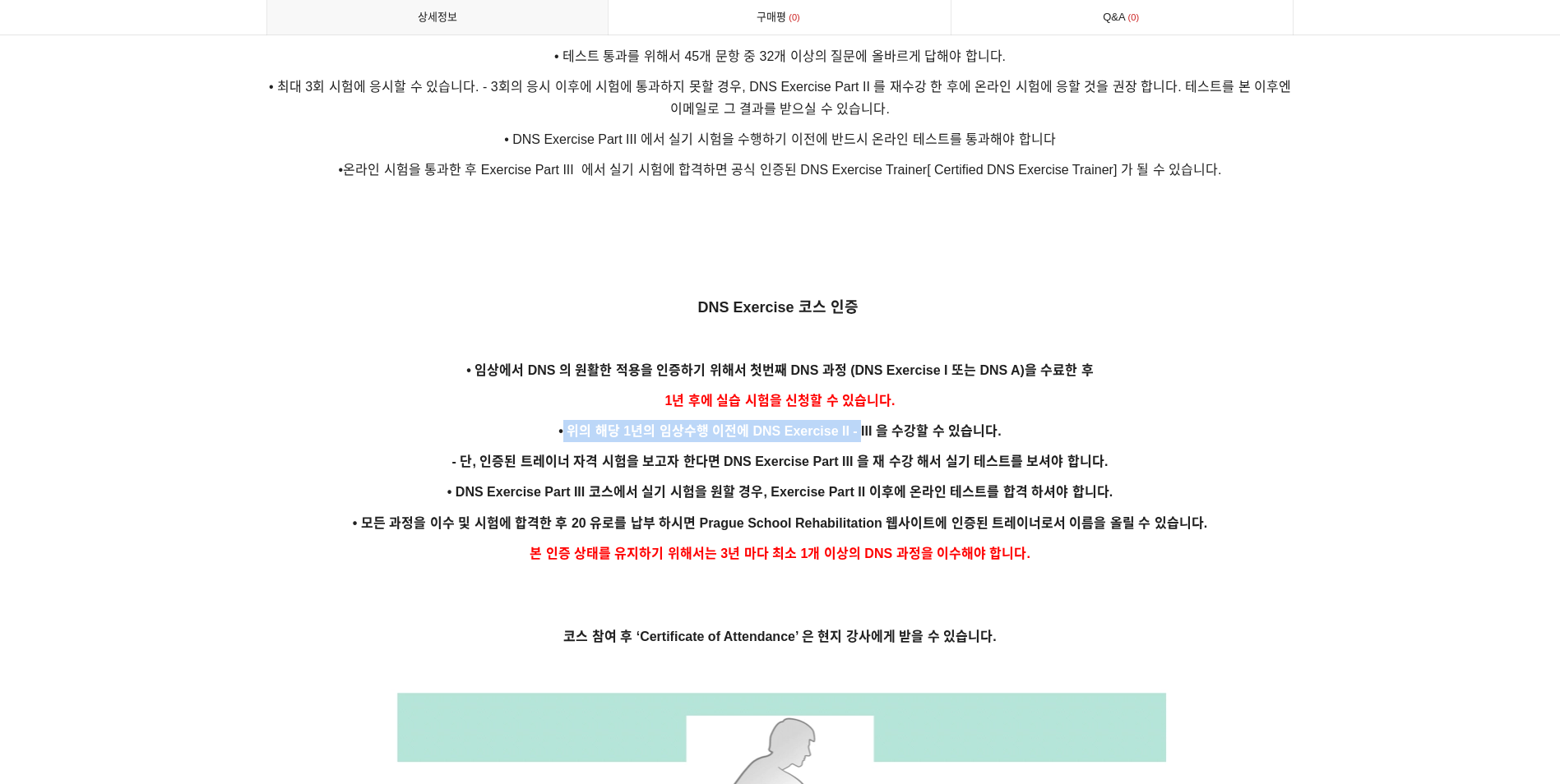
drag, startPoint x: 569, startPoint y: 395, endPoint x: 857, endPoint y: 412, distance: 288.5
drag, startPoint x: 856, startPoint y: 412, endPoint x: 702, endPoint y: 388, distance: 155.9
drag, startPoint x: 698, startPoint y: 378, endPoint x: 846, endPoint y: 367, distance: 148.4
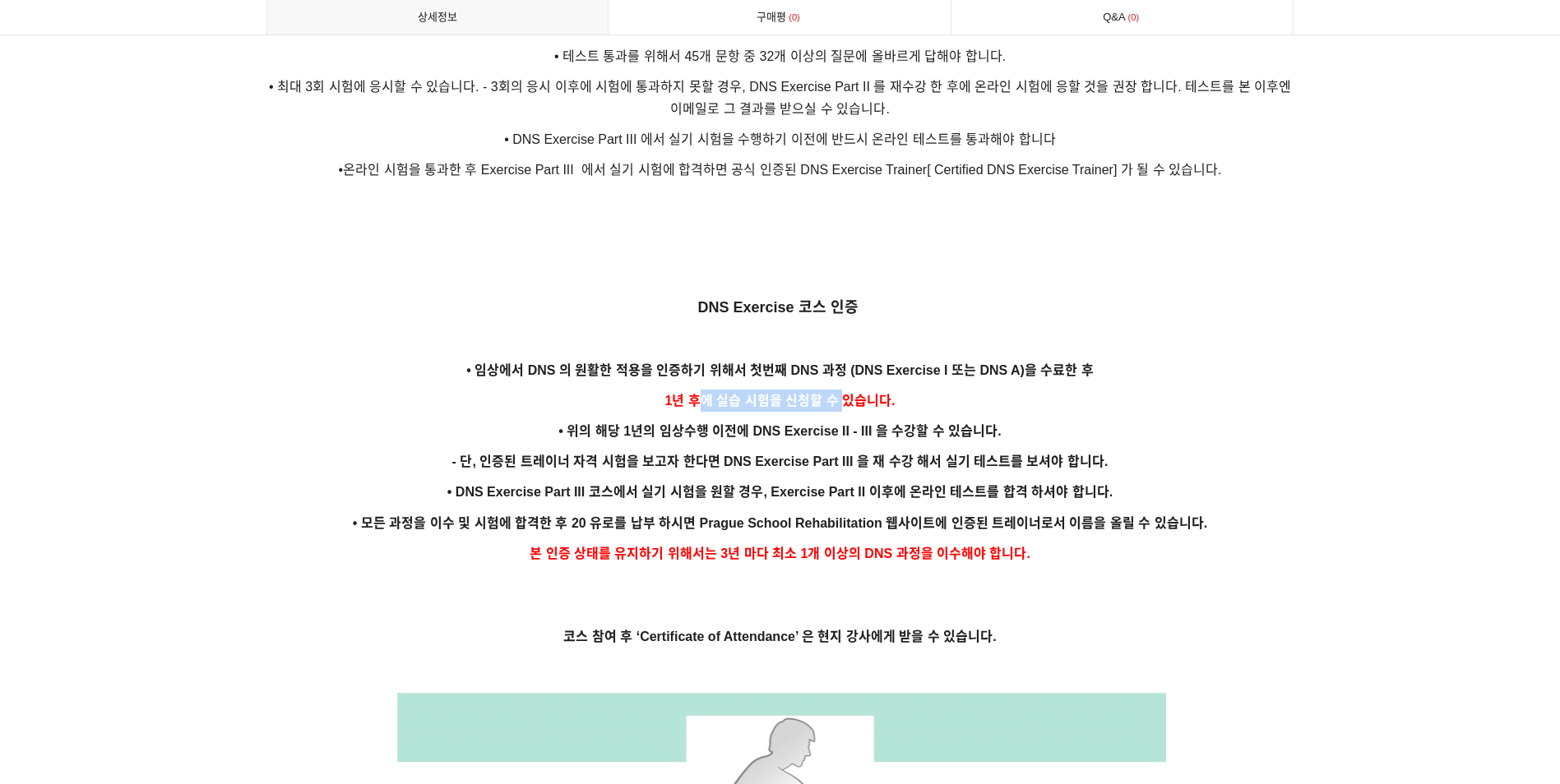
drag, startPoint x: 554, startPoint y: 393, endPoint x: 894, endPoint y: 413, distance: 340.6
drag, startPoint x: 702, startPoint y: 372, endPoint x: 851, endPoint y: 357, distance: 149.8
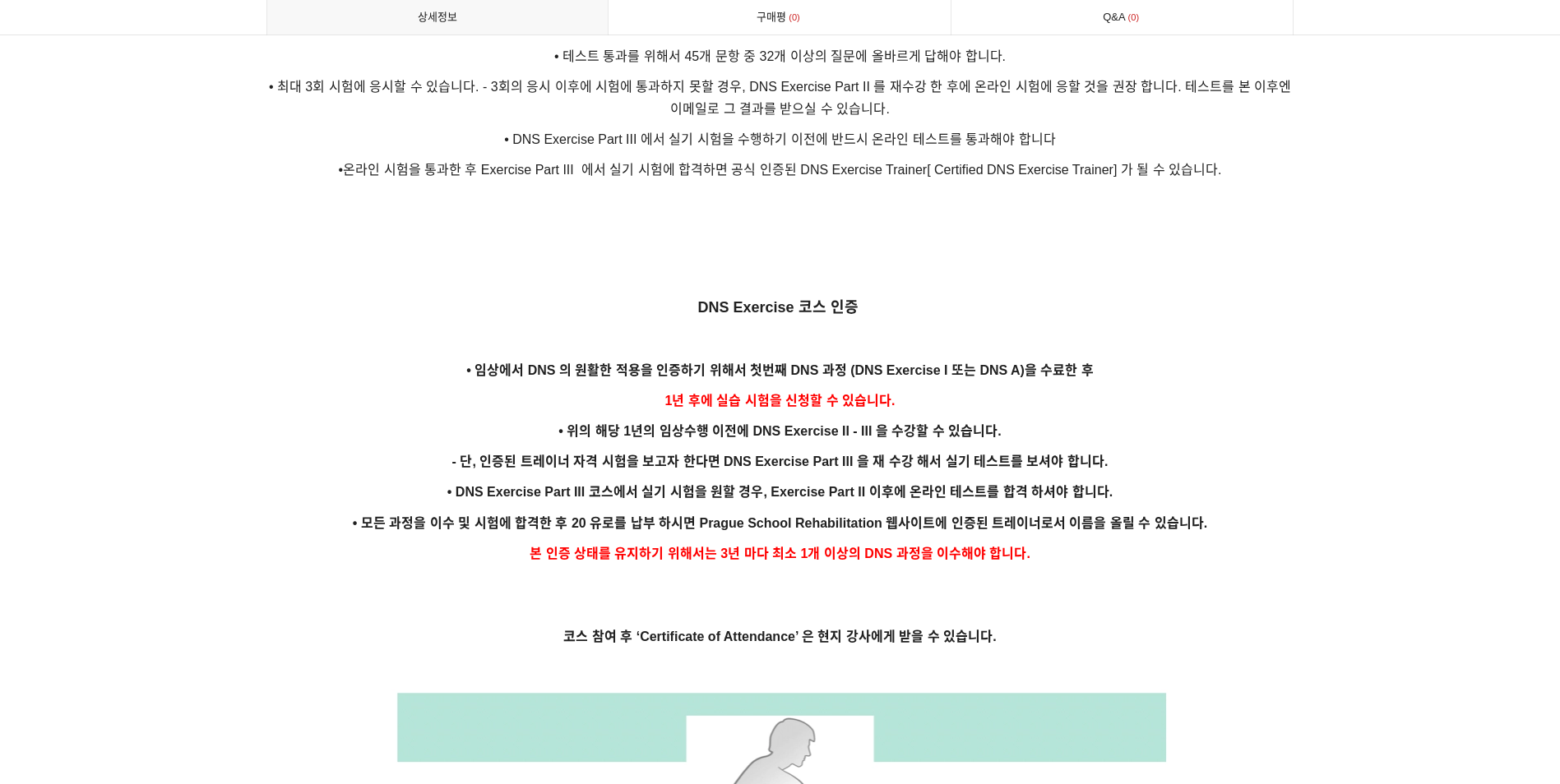
drag, startPoint x: 851, startPoint y: 357, endPoint x: 594, endPoint y: 424, distance: 265.6
drag, startPoint x: 641, startPoint y: 418, endPoint x: 796, endPoint y: 403, distance: 155.7
click at [796, 420] on p "• 위의 해당 1년의 임상수행 이전에 DNS Exercise II - III 을 수강할 수 있습니다." at bounding box center [780, 431] width 1028 height 22
click at [1172, 420] on p "• 위의 해당 1년의 임상수행 이전에 DNS Exercise II - III 을 수강할 수 있습니다." at bounding box center [780, 431] width 1028 height 22
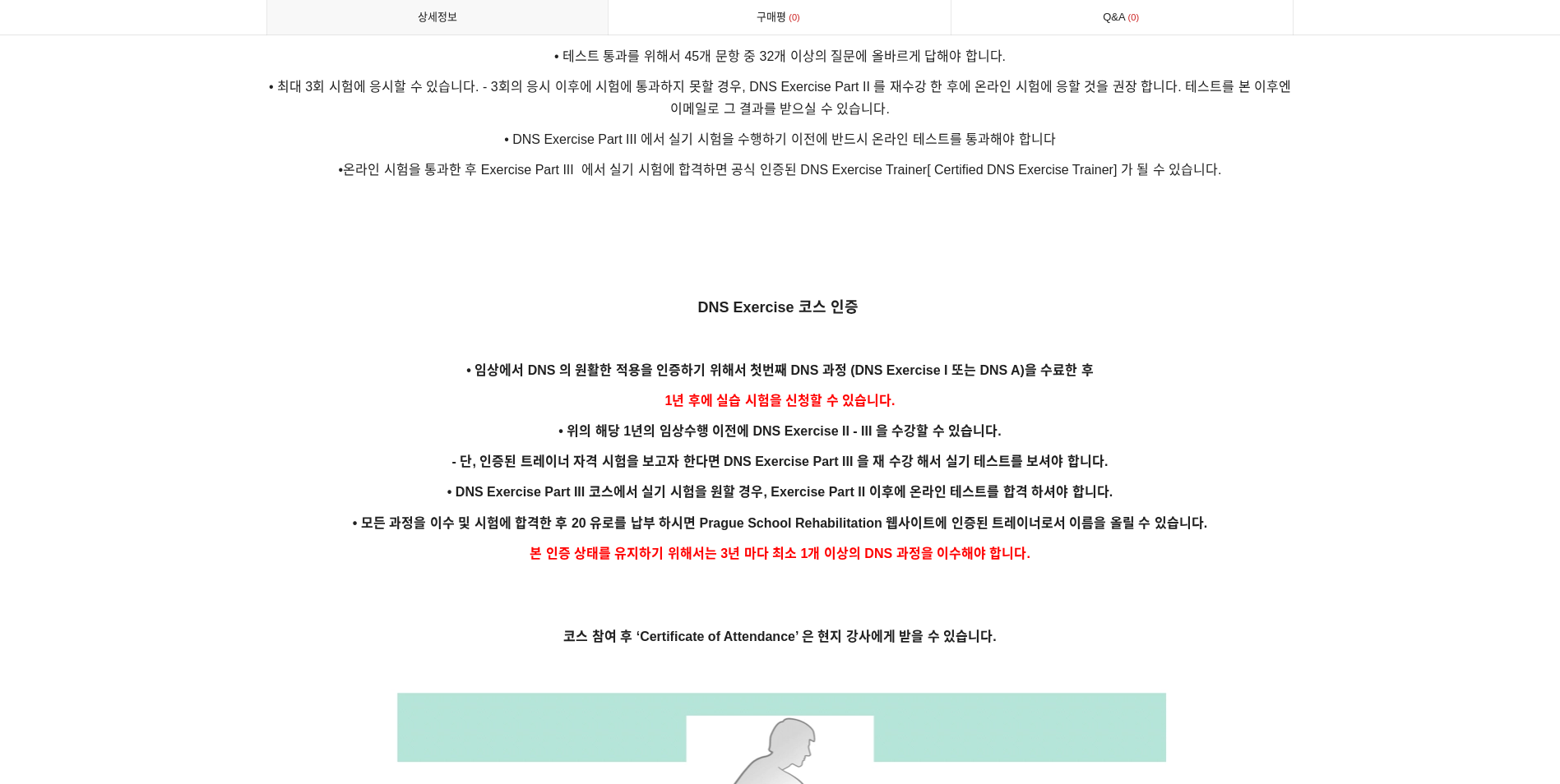
drag, startPoint x: 666, startPoint y: 374, endPoint x: 1023, endPoint y: 396, distance: 357.7
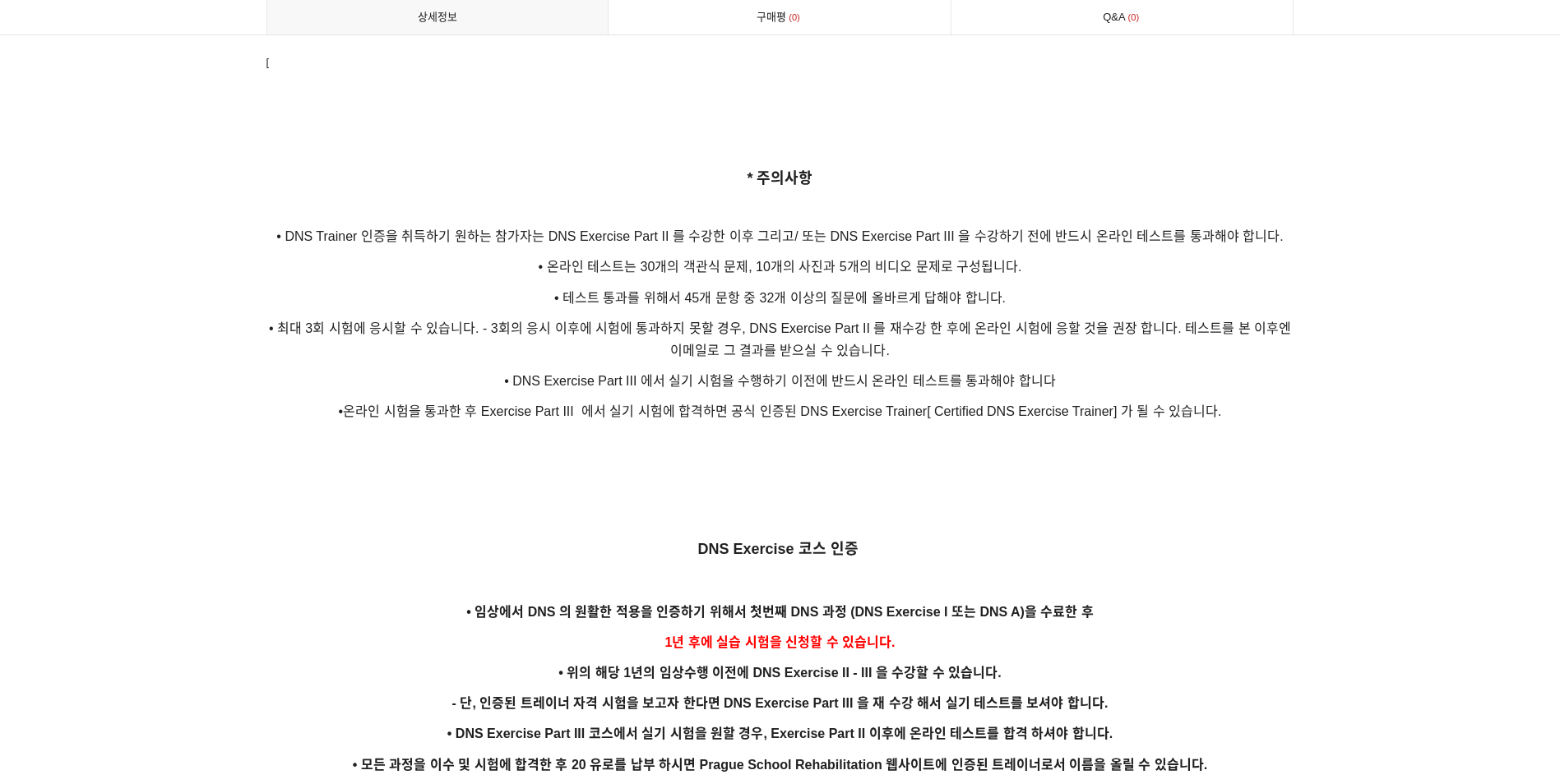
scroll to position [2876, 0]
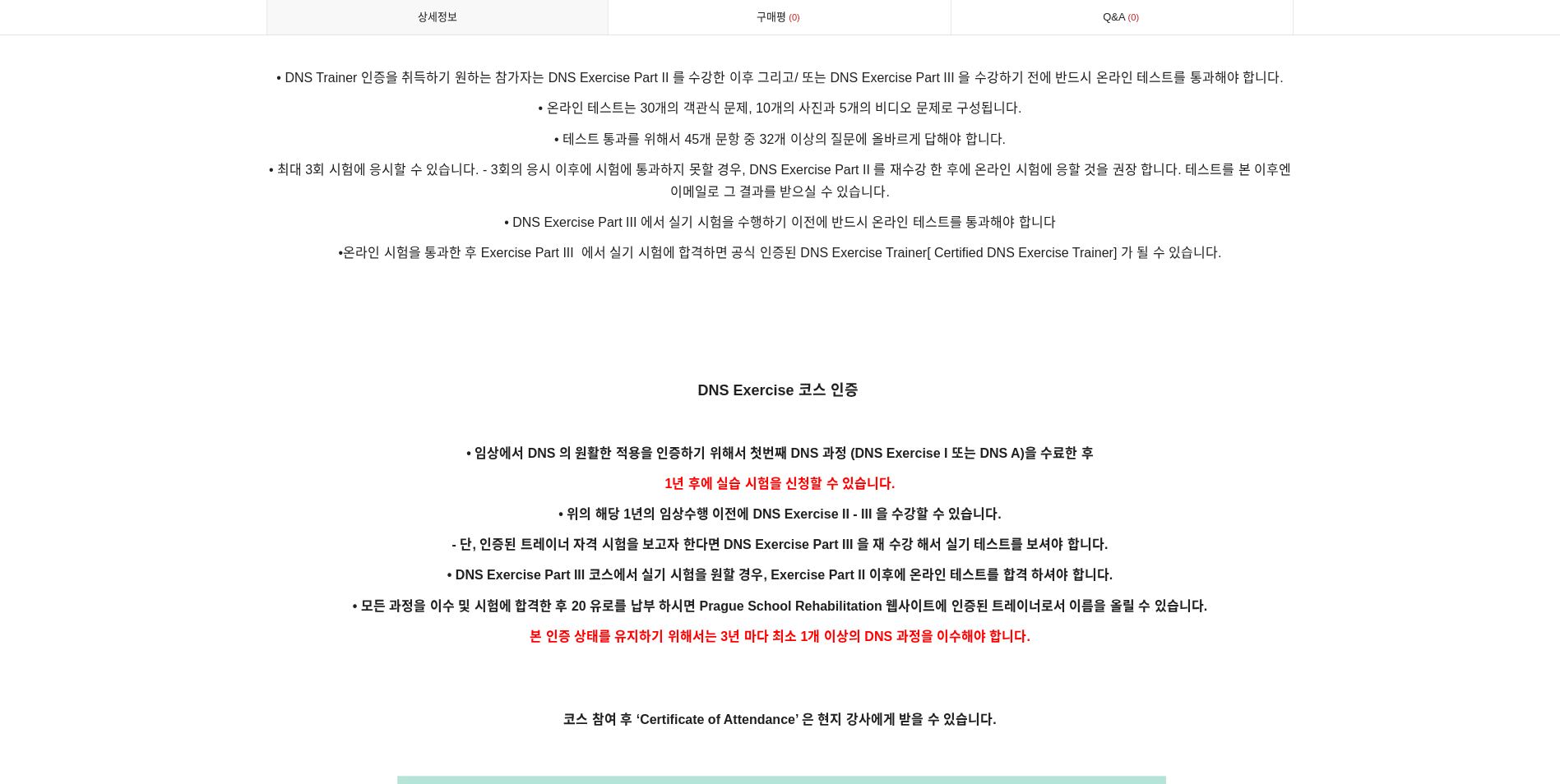
scroll to position [3040, 0]
